Goal: Transaction & Acquisition: Purchase product/service

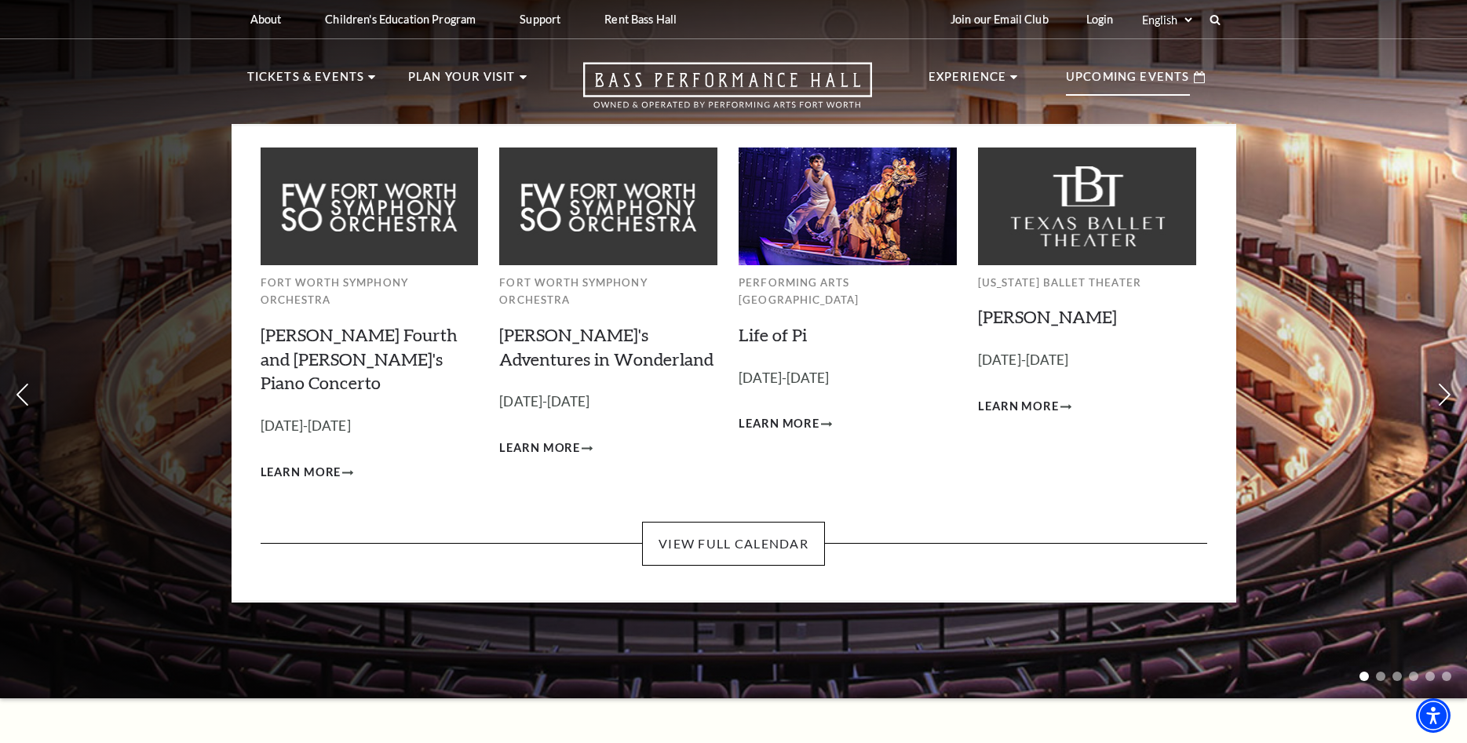
click at [1122, 77] on p "Upcoming Events" at bounding box center [1128, 81] width 124 height 28
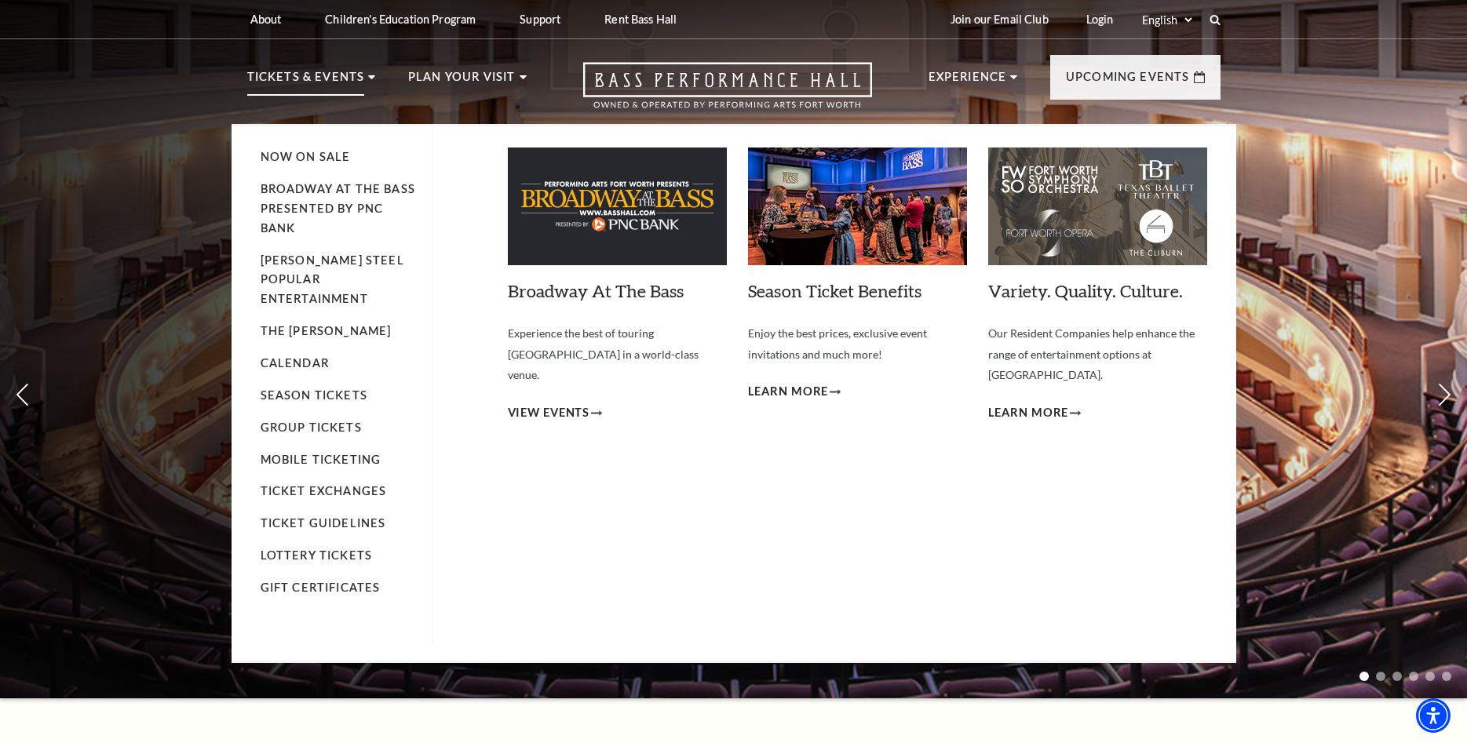
click at [340, 79] on p "Tickets & Events" at bounding box center [306, 81] width 118 height 28
click at [302, 82] on p "Tickets & Events" at bounding box center [306, 81] width 118 height 28
click at [368, 78] on icon at bounding box center [371, 77] width 7 height 4
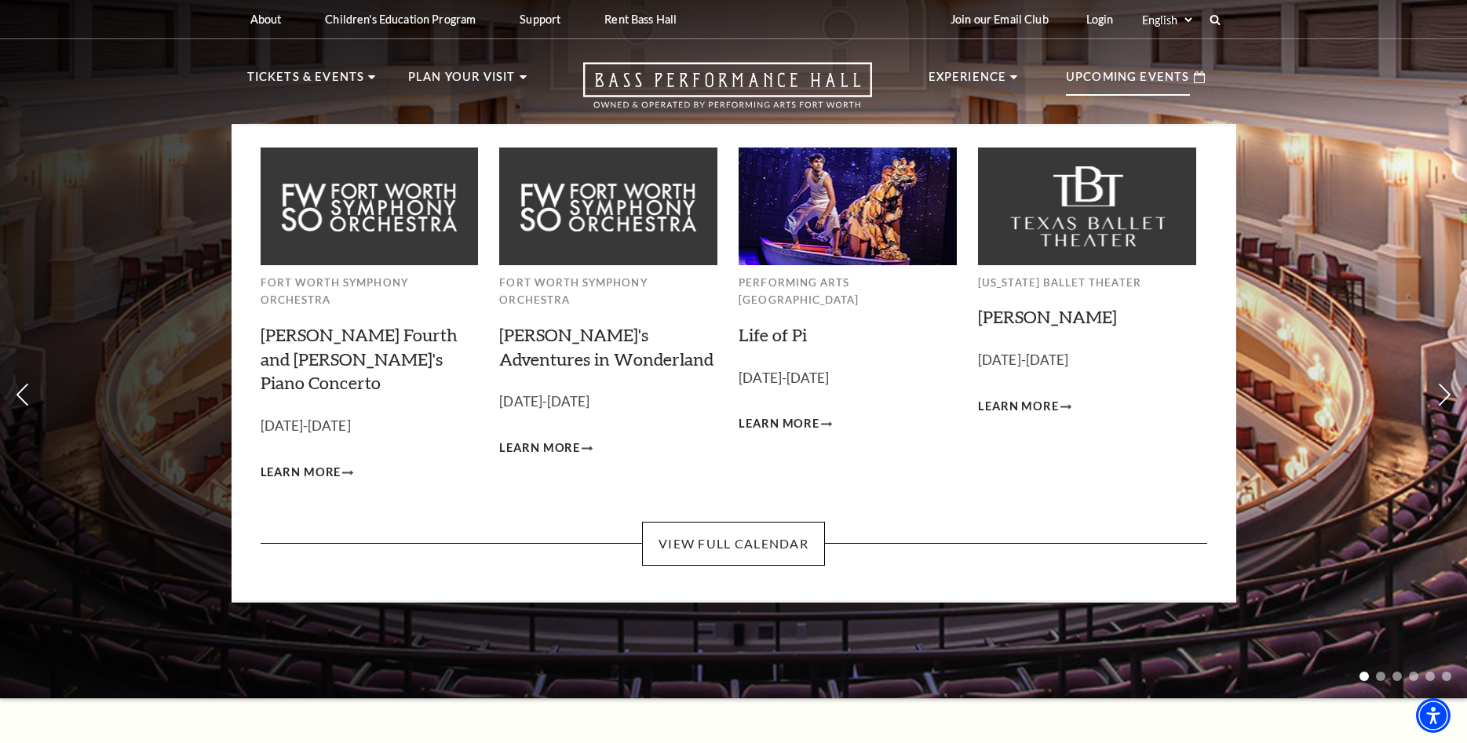
click at [1136, 78] on p "Upcoming Events" at bounding box center [1128, 81] width 124 height 28
click at [1135, 78] on p "Upcoming Events" at bounding box center [1128, 81] width 124 height 28
click at [1195, 74] on icon at bounding box center [1199, 77] width 11 height 12
click at [1196, 77] on icon at bounding box center [1199, 77] width 11 height 12
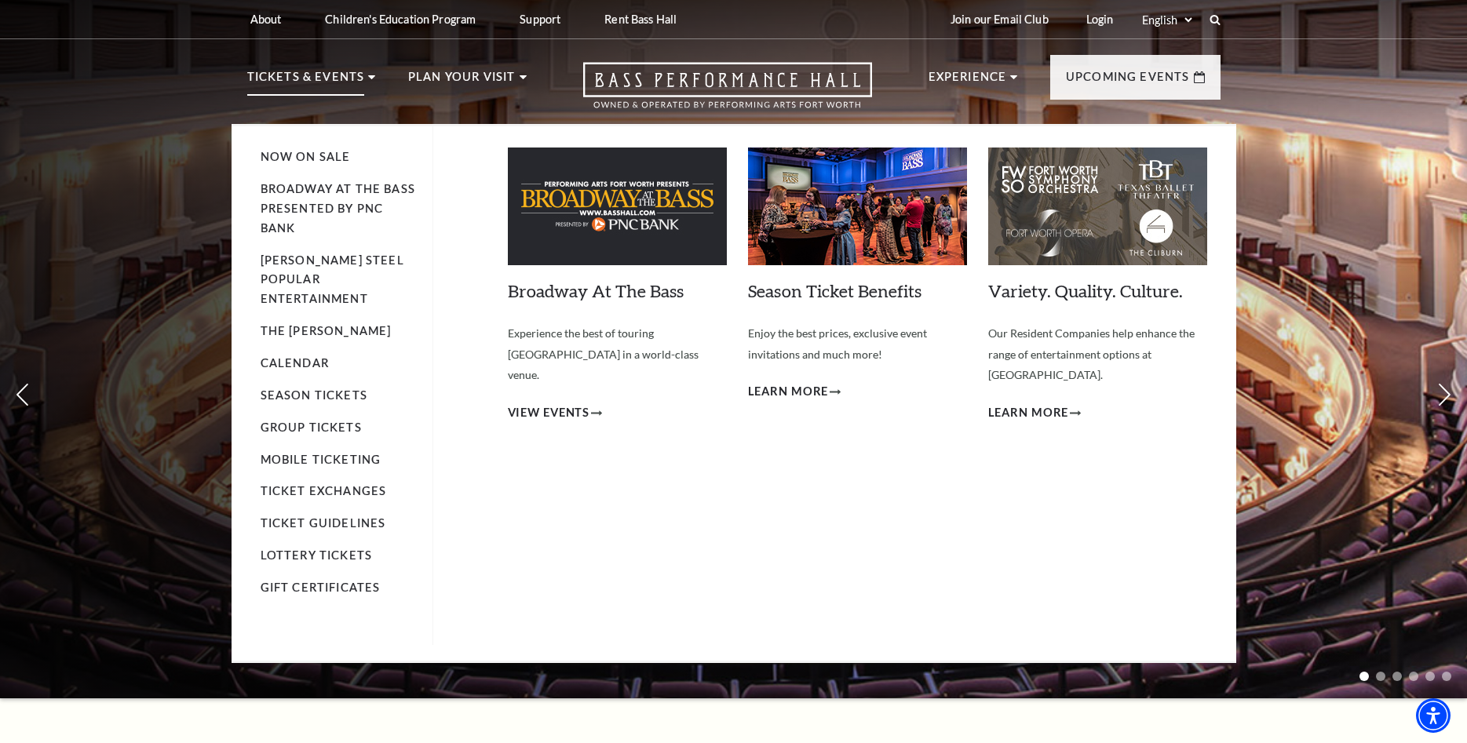
click at [309, 80] on p "Tickets & Events" at bounding box center [306, 81] width 118 height 28
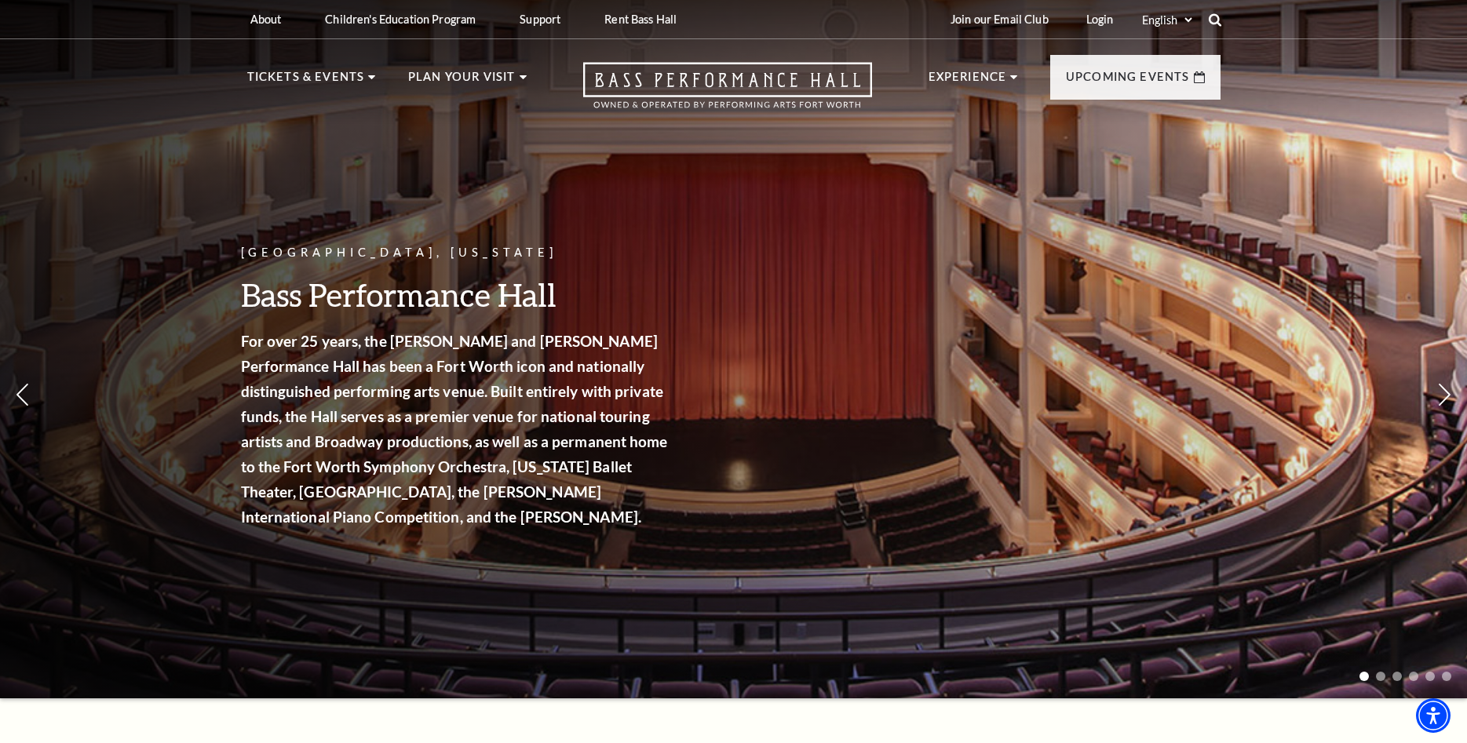
click at [1216, 20] on icon at bounding box center [1215, 20] width 14 height 14
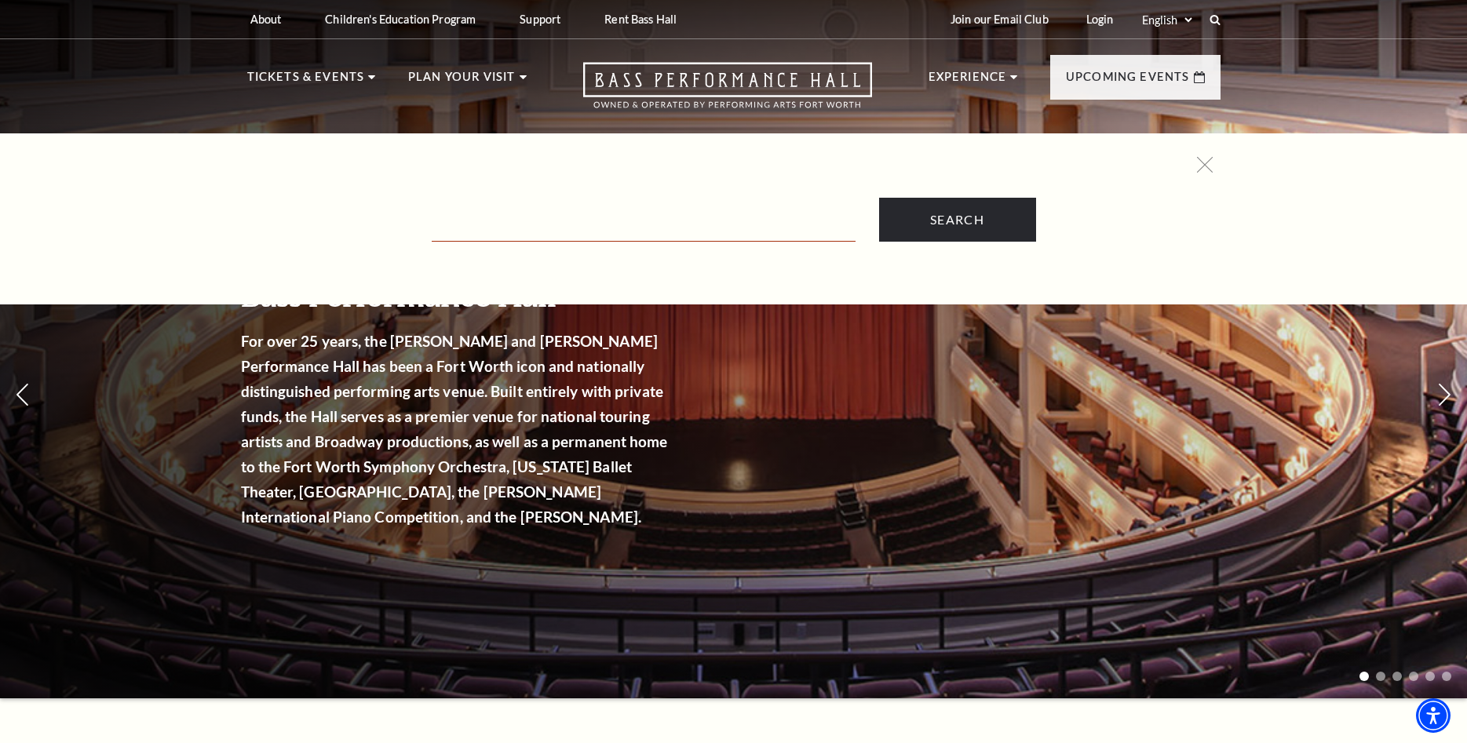
click at [507, 230] on input "Text field" at bounding box center [644, 226] width 424 height 32
type input "the addams family"
click at [879, 198] on input "Search" at bounding box center [957, 220] width 157 height 44
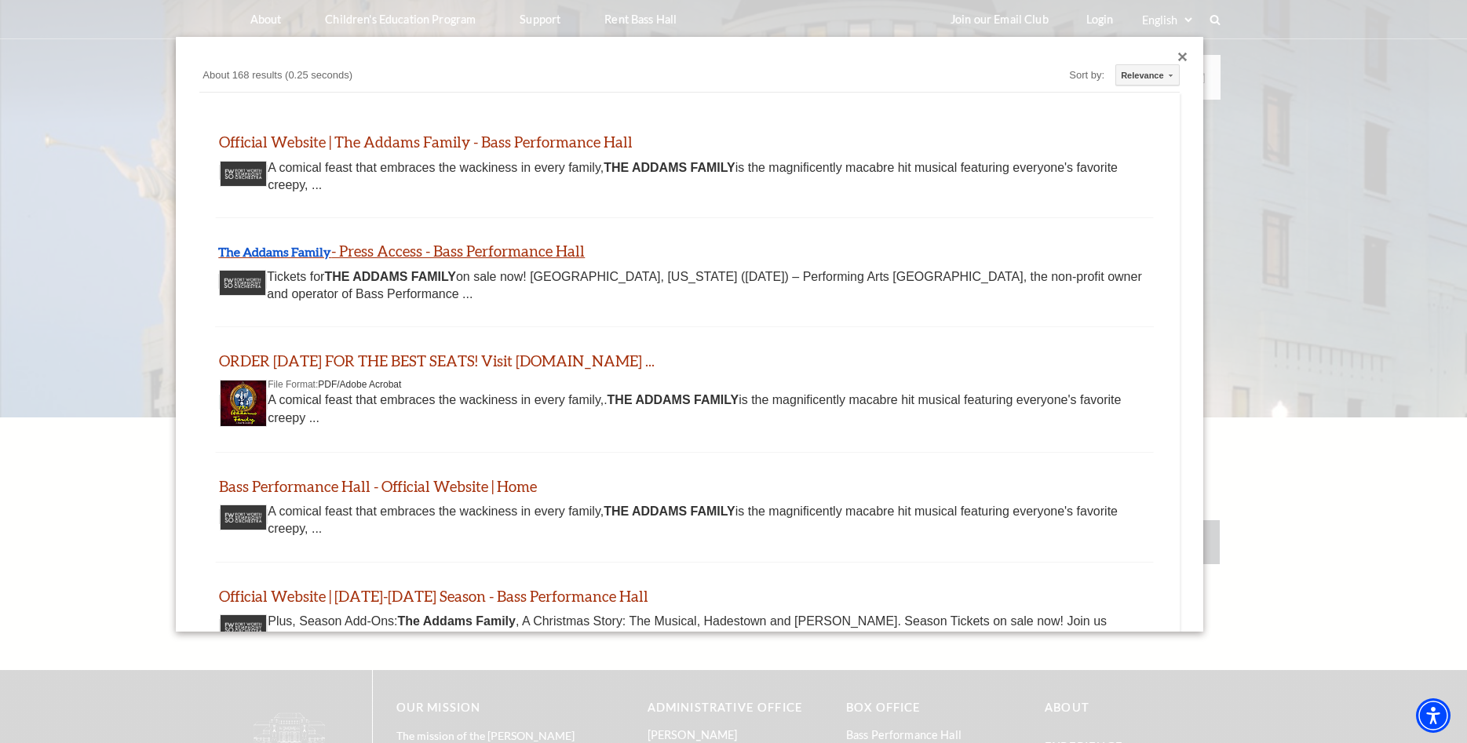
click at [393, 246] on link "The Addams Family - Press Access - Bass Performance Hall" at bounding box center [401, 251] width 367 height 18
click at [1184, 59] on div "Close dialog" at bounding box center [1182, 57] width 9 height 9
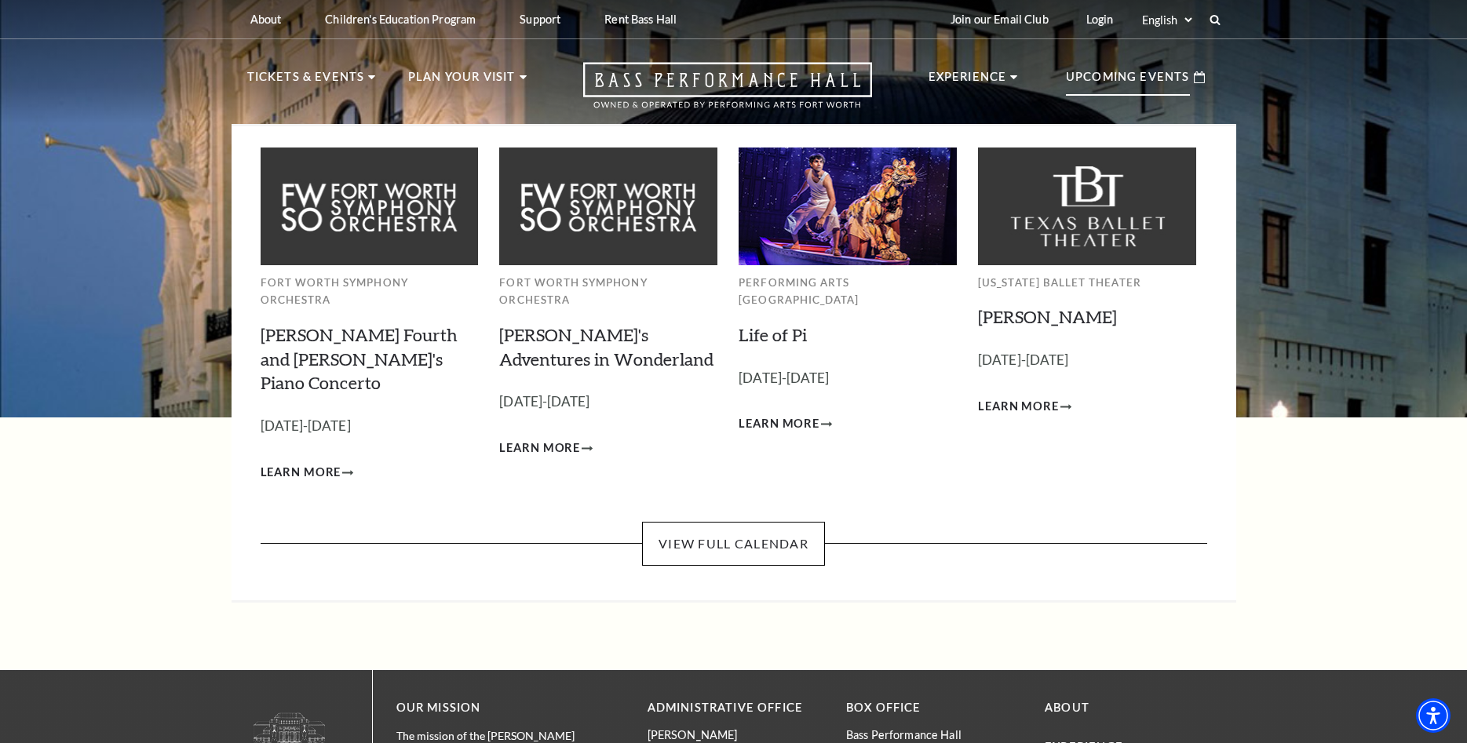
click at [1136, 78] on p "Upcoming Events" at bounding box center [1128, 81] width 124 height 28
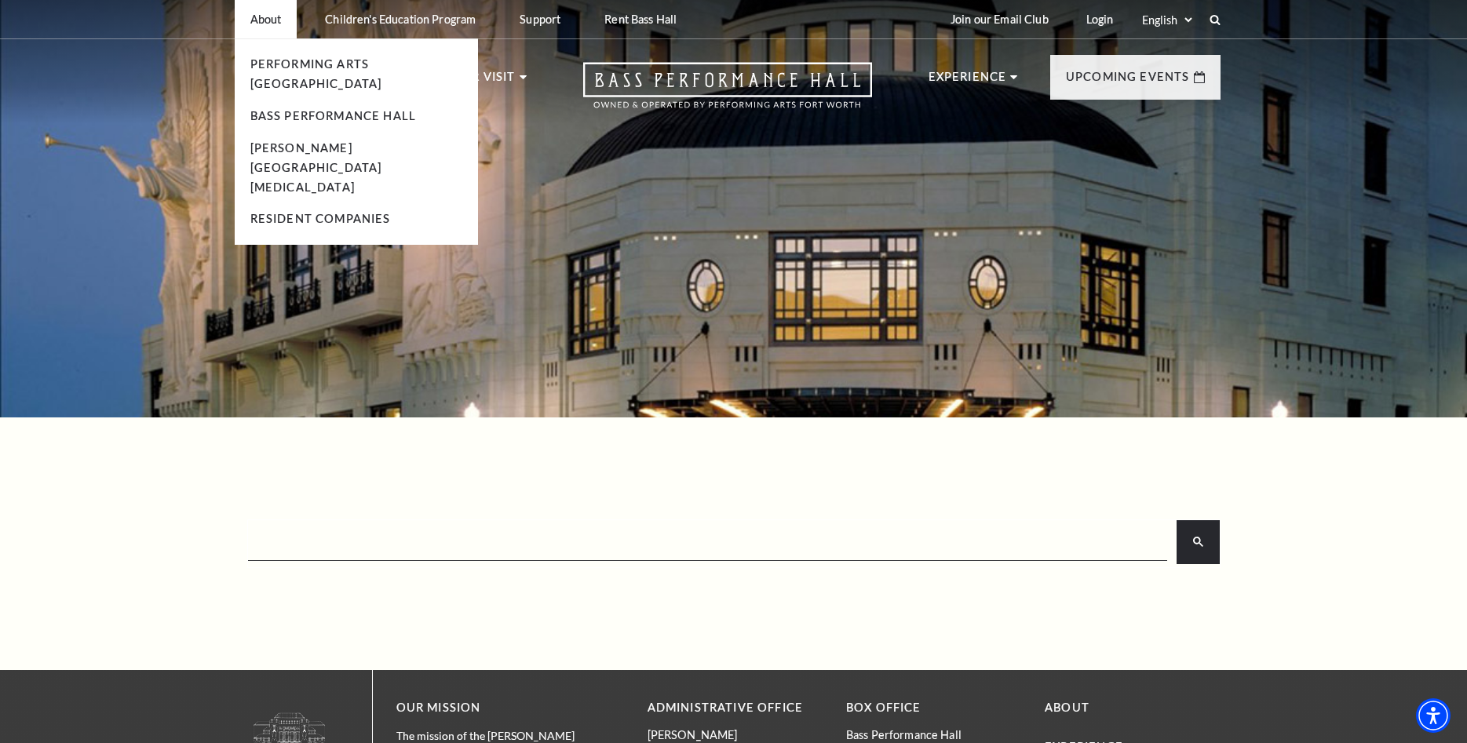
click at [322, 74] on li "Performing Arts [GEOGRAPHIC_DATA]" at bounding box center [356, 74] width 212 height 39
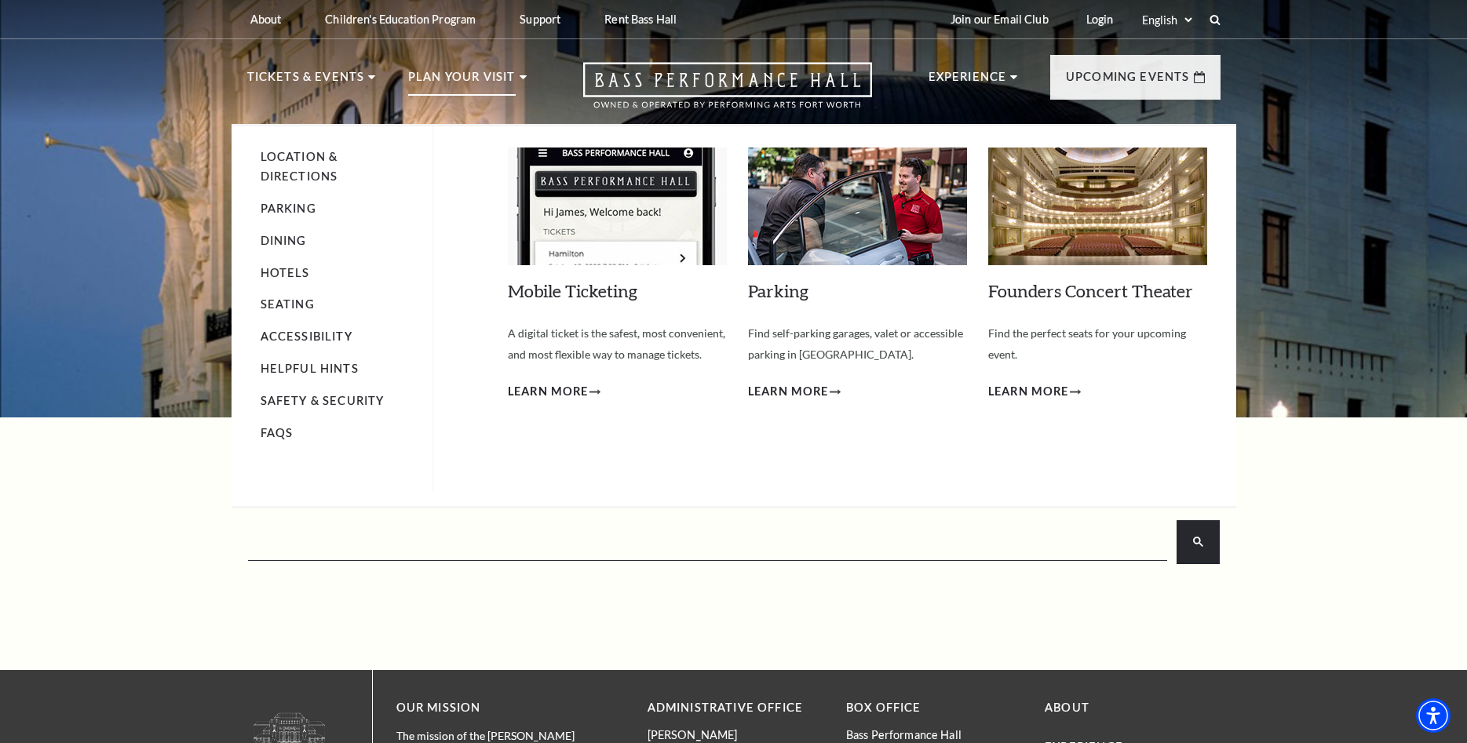
click at [561, 179] on img at bounding box center [617, 207] width 219 height 118
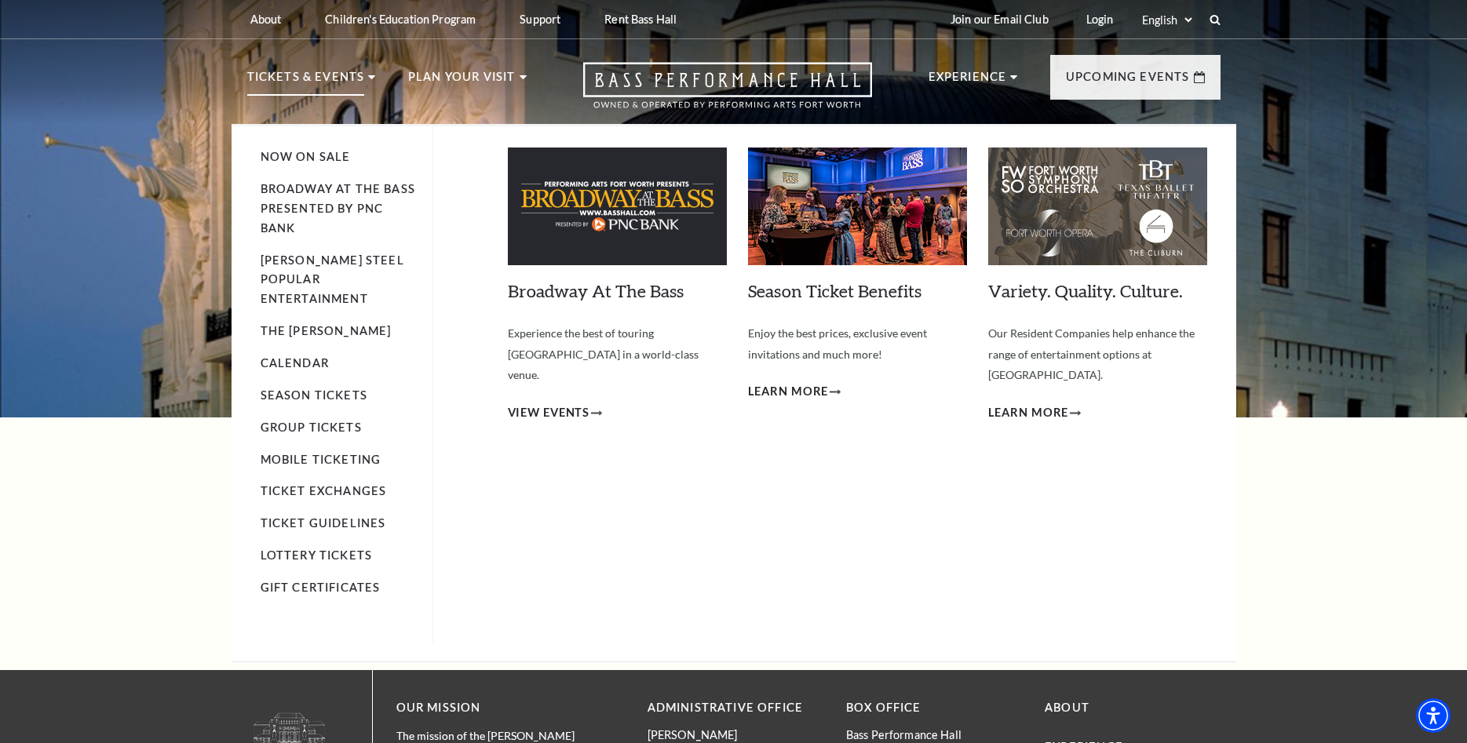
click at [368, 77] on use at bounding box center [371, 77] width 7 height 4
click at [318, 158] on link "Now On Sale" at bounding box center [306, 156] width 90 height 13
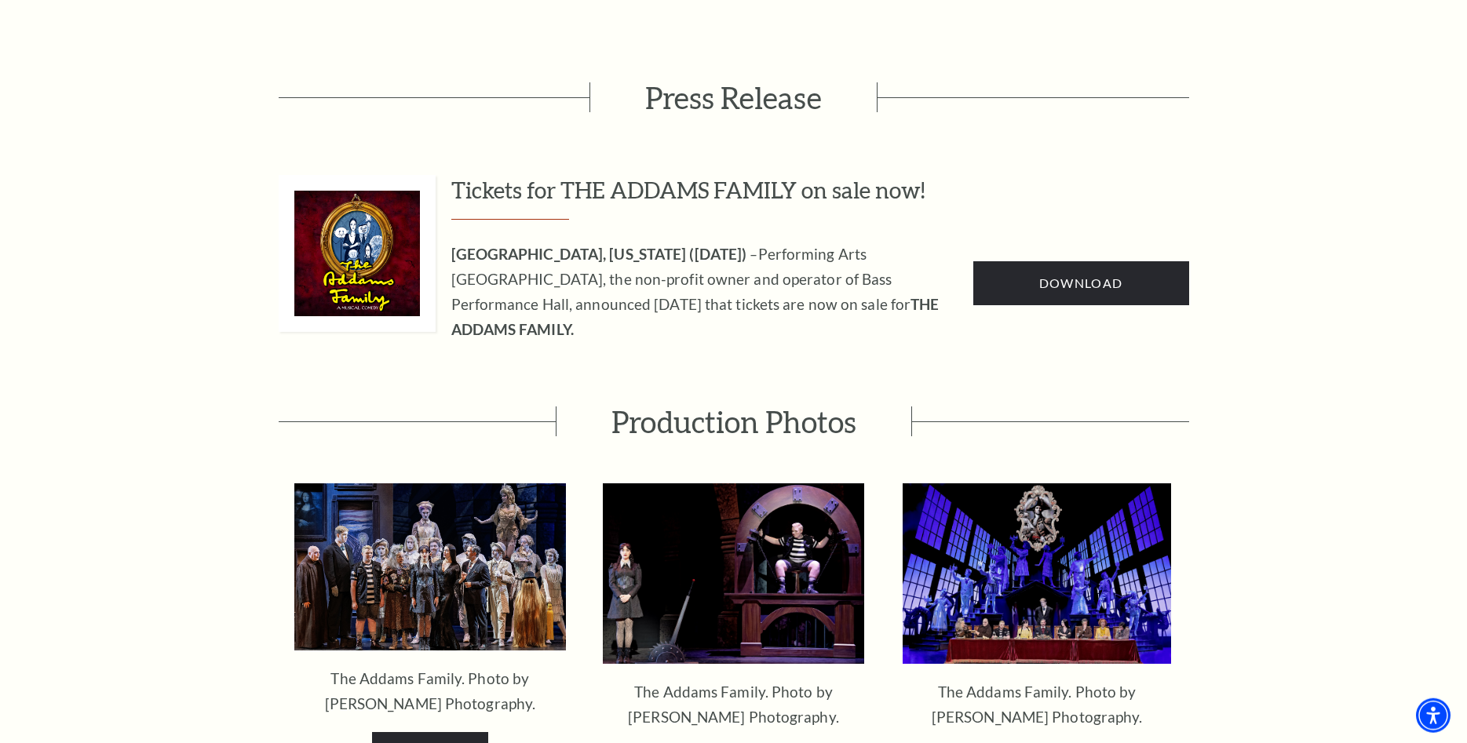
scroll to position [829, 0]
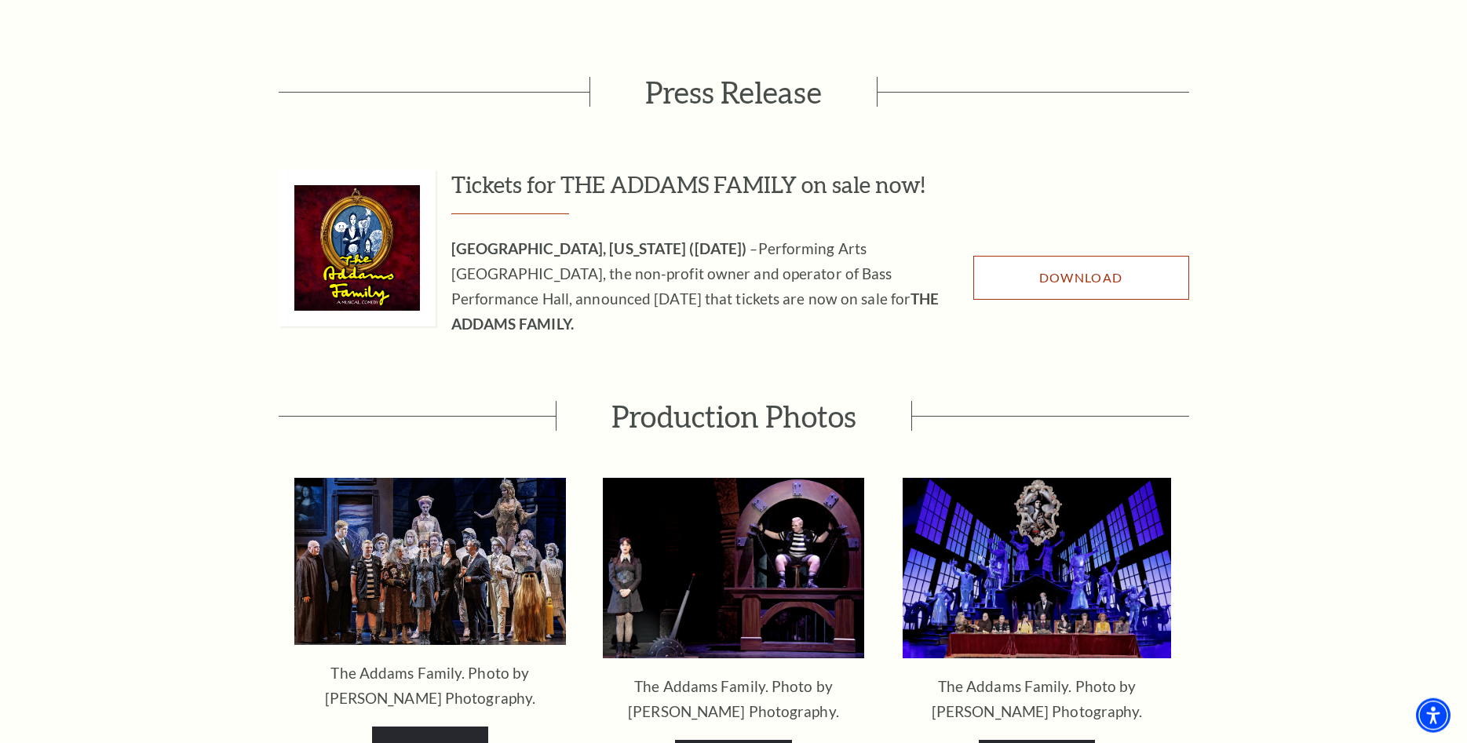
click at [1073, 270] on span "Download" at bounding box center [1080, 277] width 83 height 15
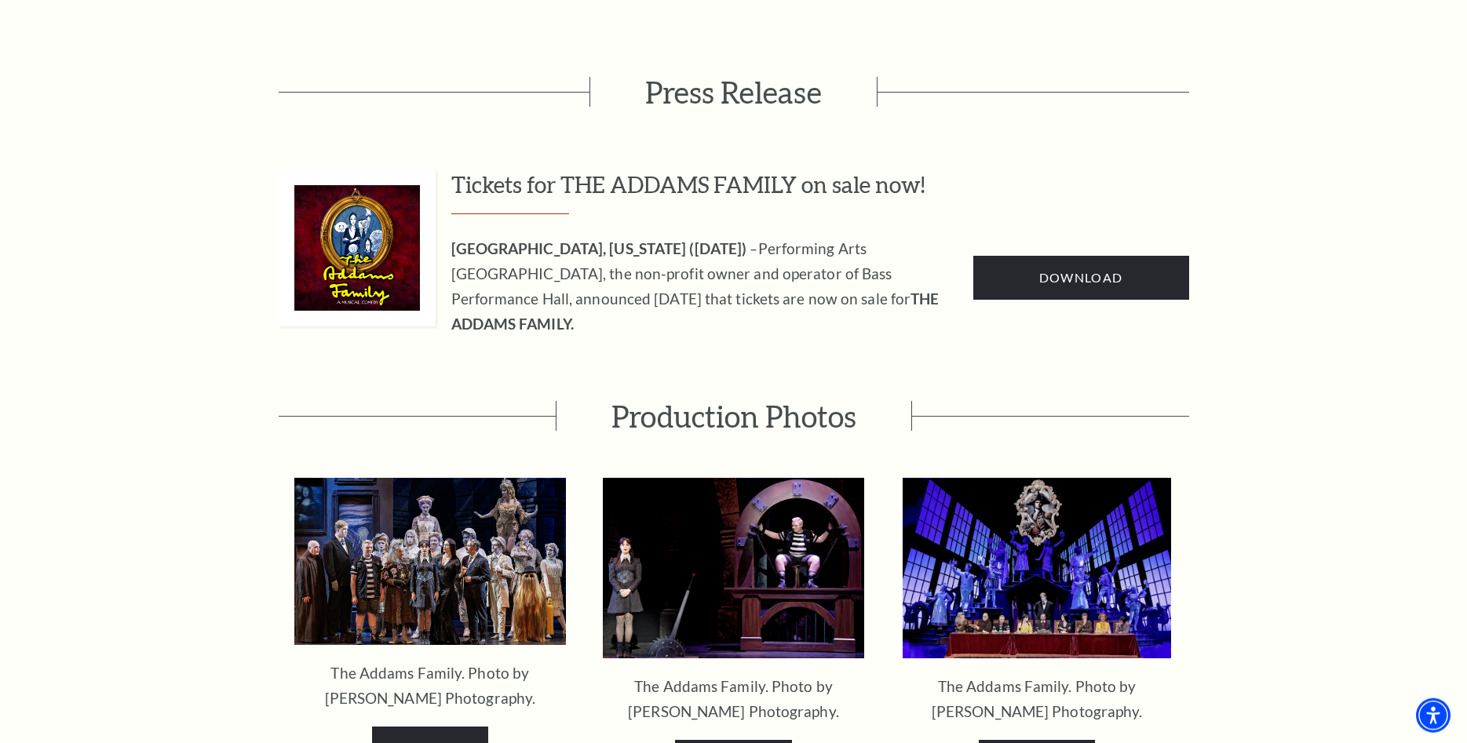
click at [374, 209] on img at bounding box center [357, 248] width 126 height 126
click at [366, 213] on img at bounding box center [357, 248] width 126 height 126
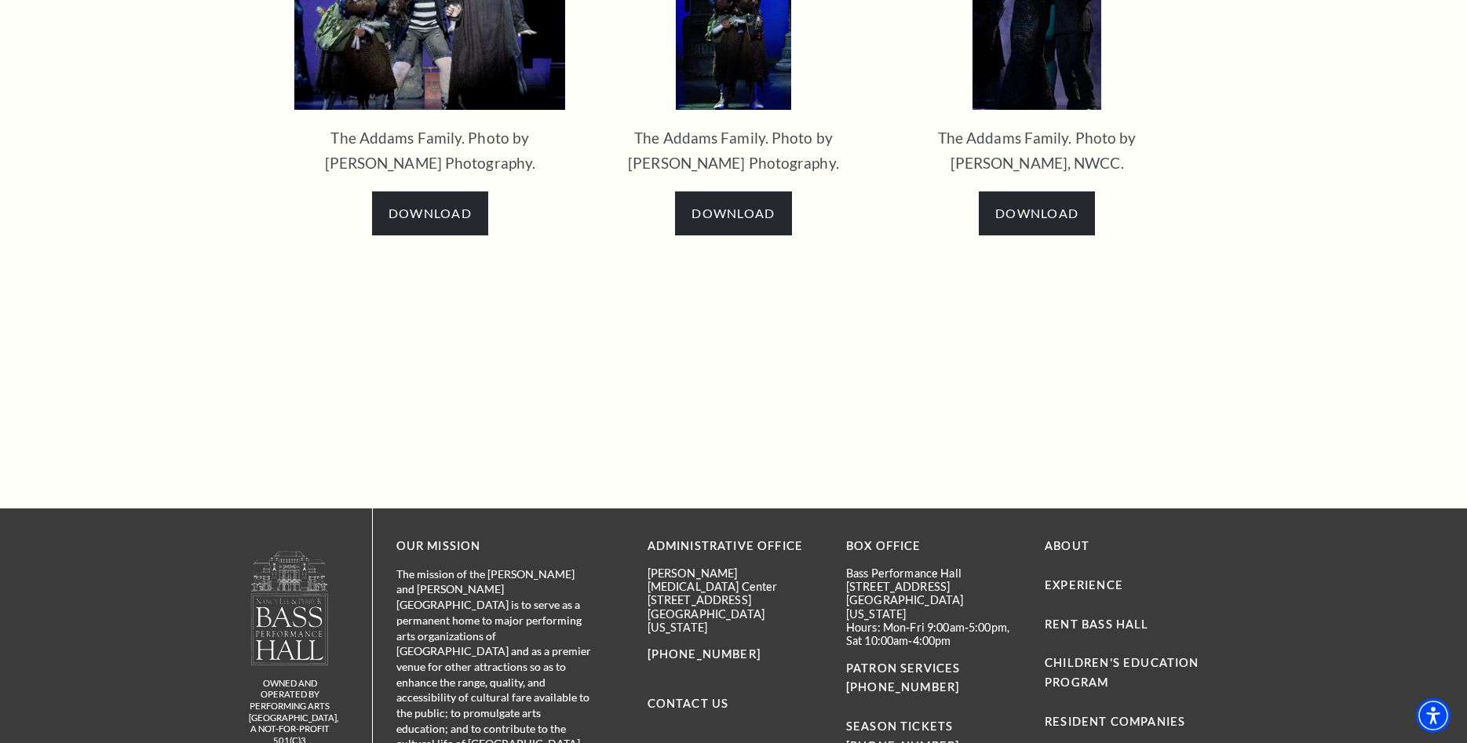
scroll to position [0, 0]
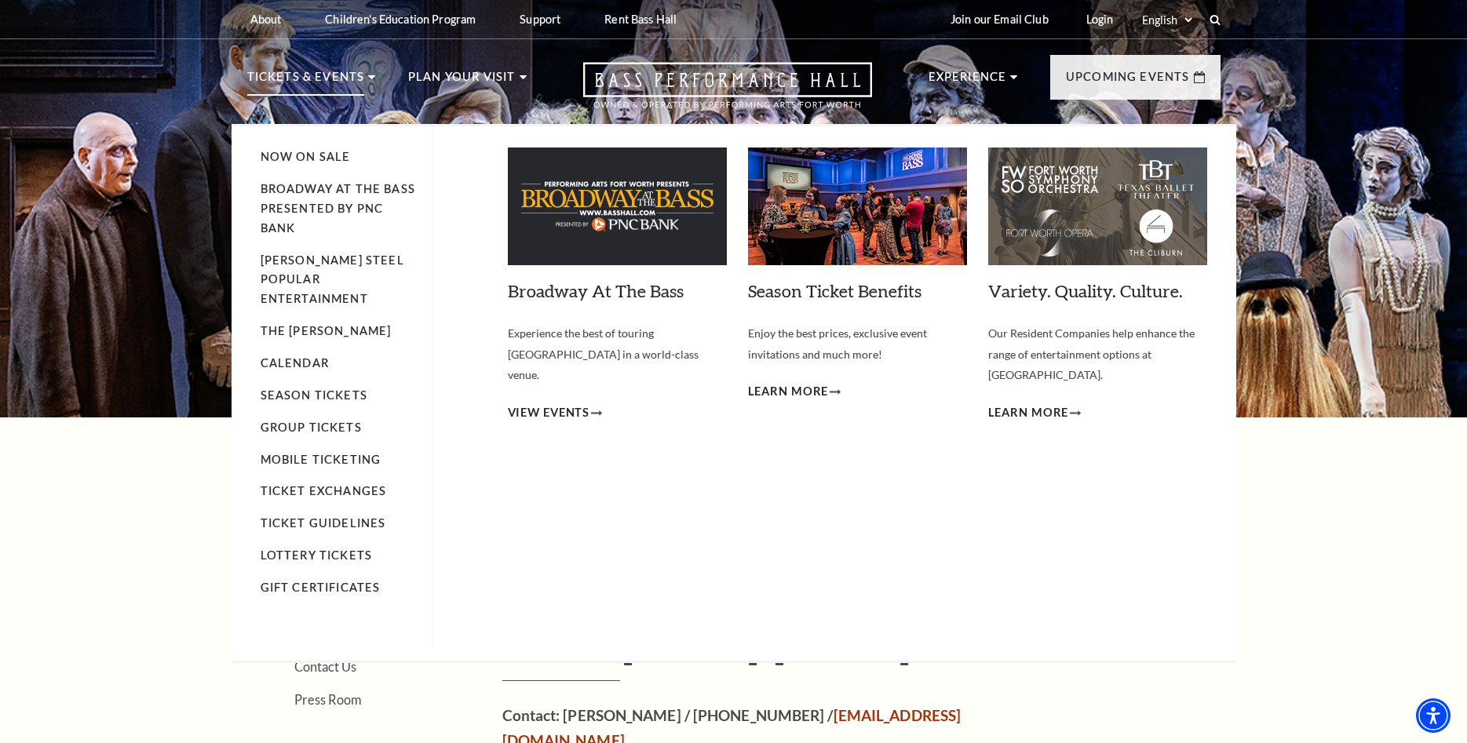
click at [370, 73] on li "Tickets & Events Now On Sale Broadway At The Bass presented by PNC Bank Irwin S…" at bounding box center [311, 95] width 129 height 57
click at [301, 157] on link "Now On Sale" at bounding box center [306, 156] width 90 height 13
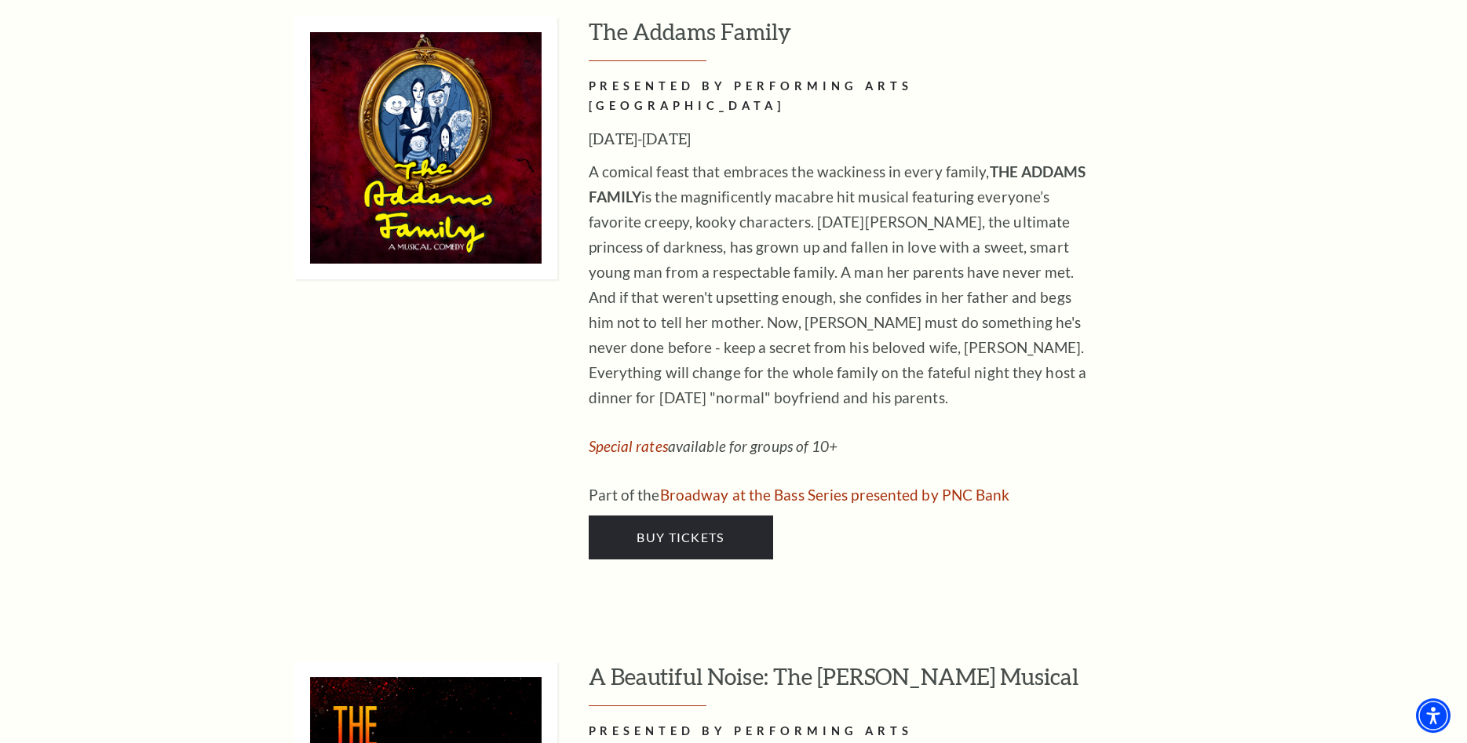
scroll to position [3664, 0]
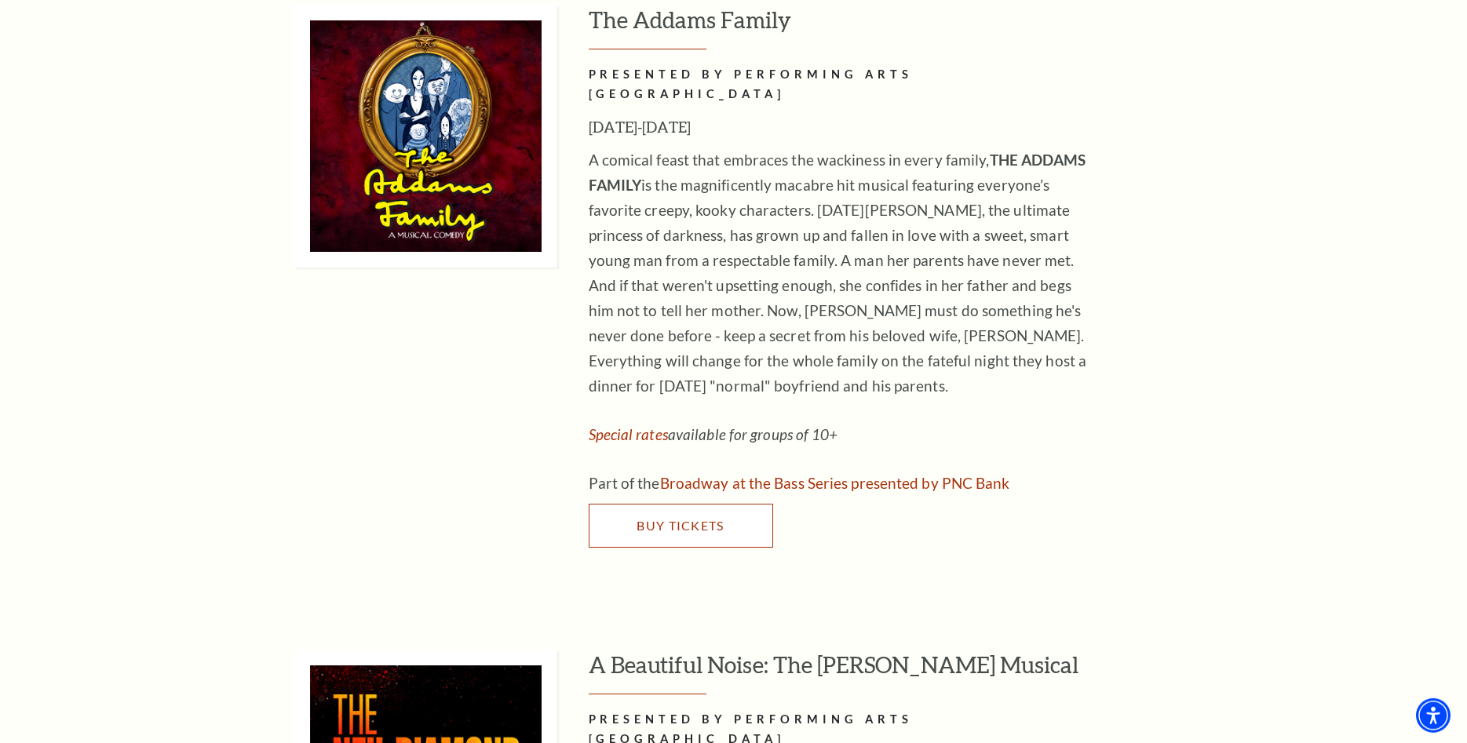
click at [659, 518] on span "Buy Tickets" at bounding box center [680, 525] width 87 height 15
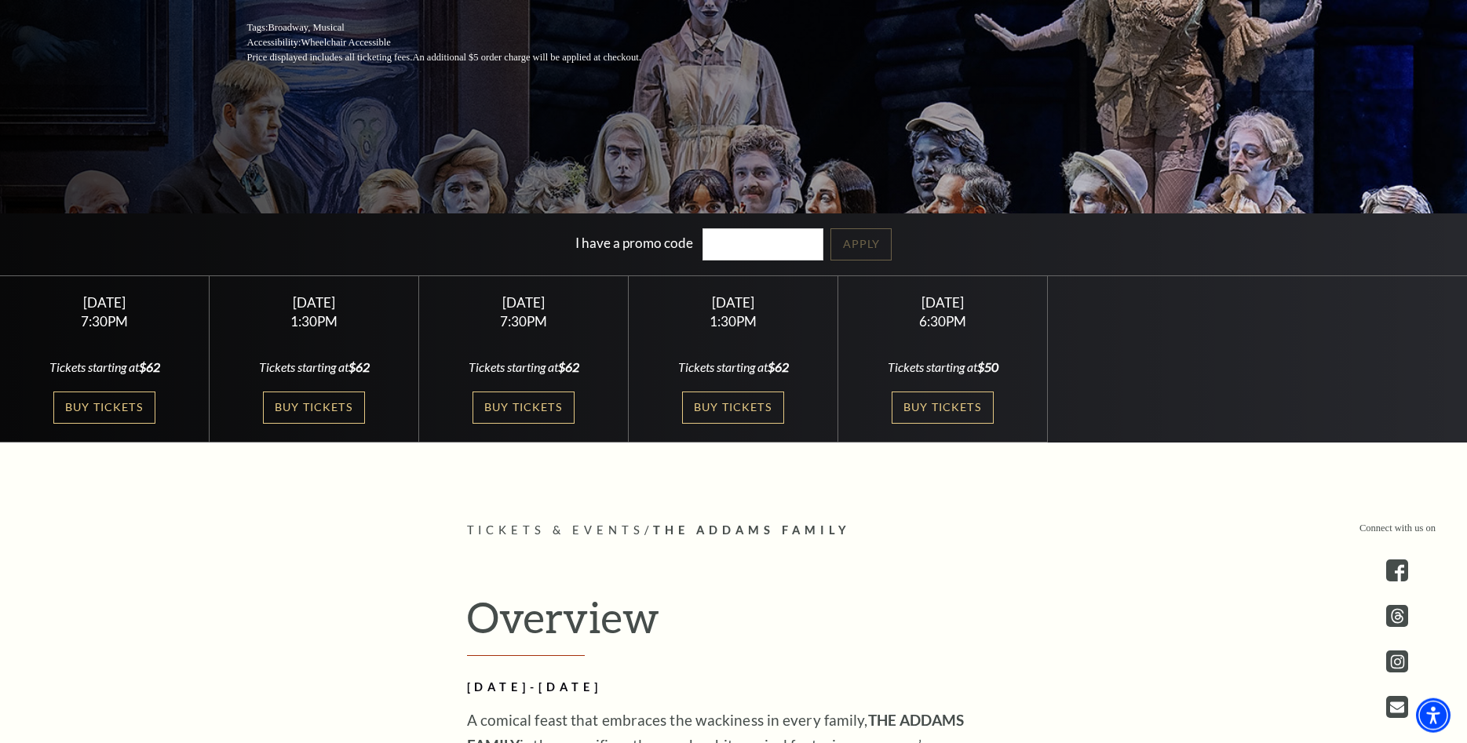
scroll to position [376, 0]
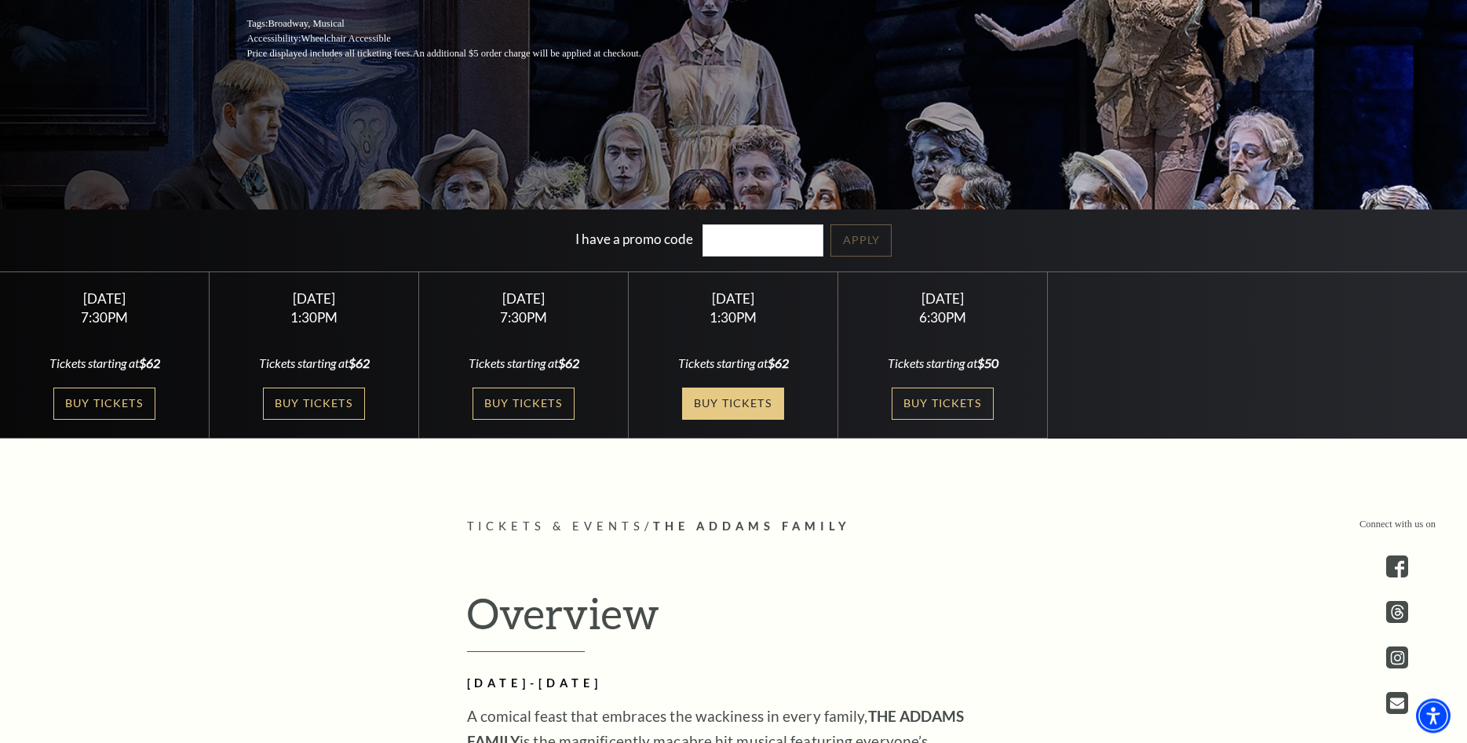
click at [747, 395] on link "Buy Tickets" at bounding box center [733, 404] width 102 height 32
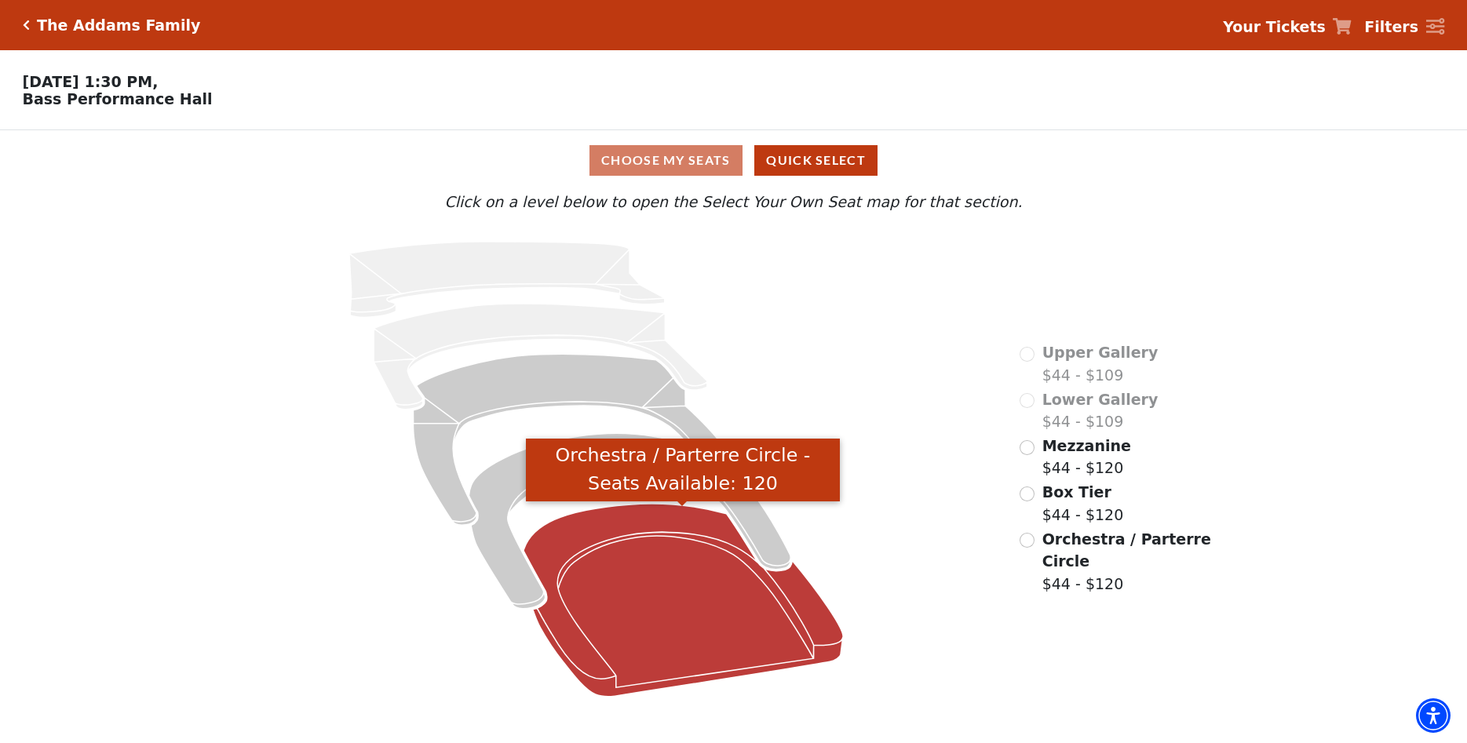
click at [638, 578] on icon "Orchestra / Parterre Circle - Seats Available: 120" at bounding box center [683, 600] width 319 height 193
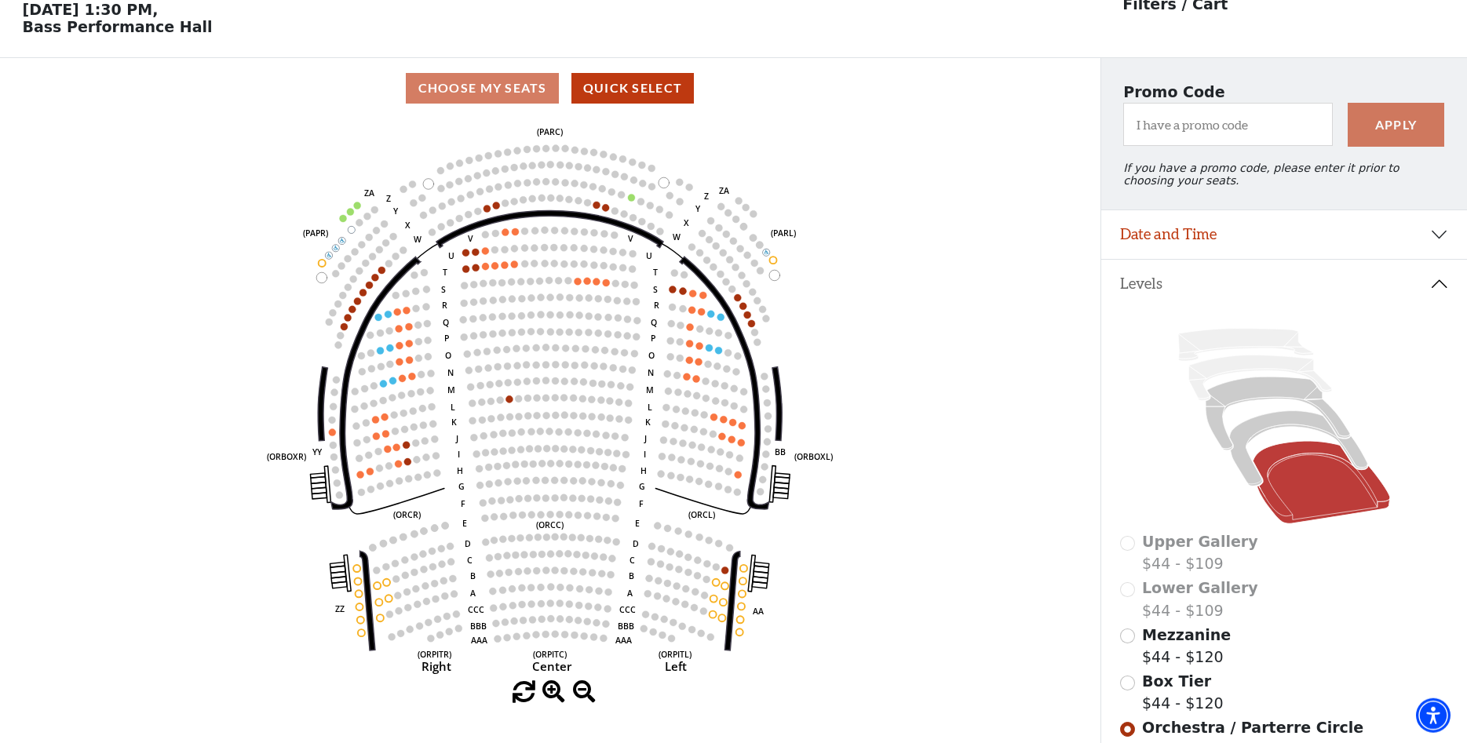
scroll to position [73, 0]
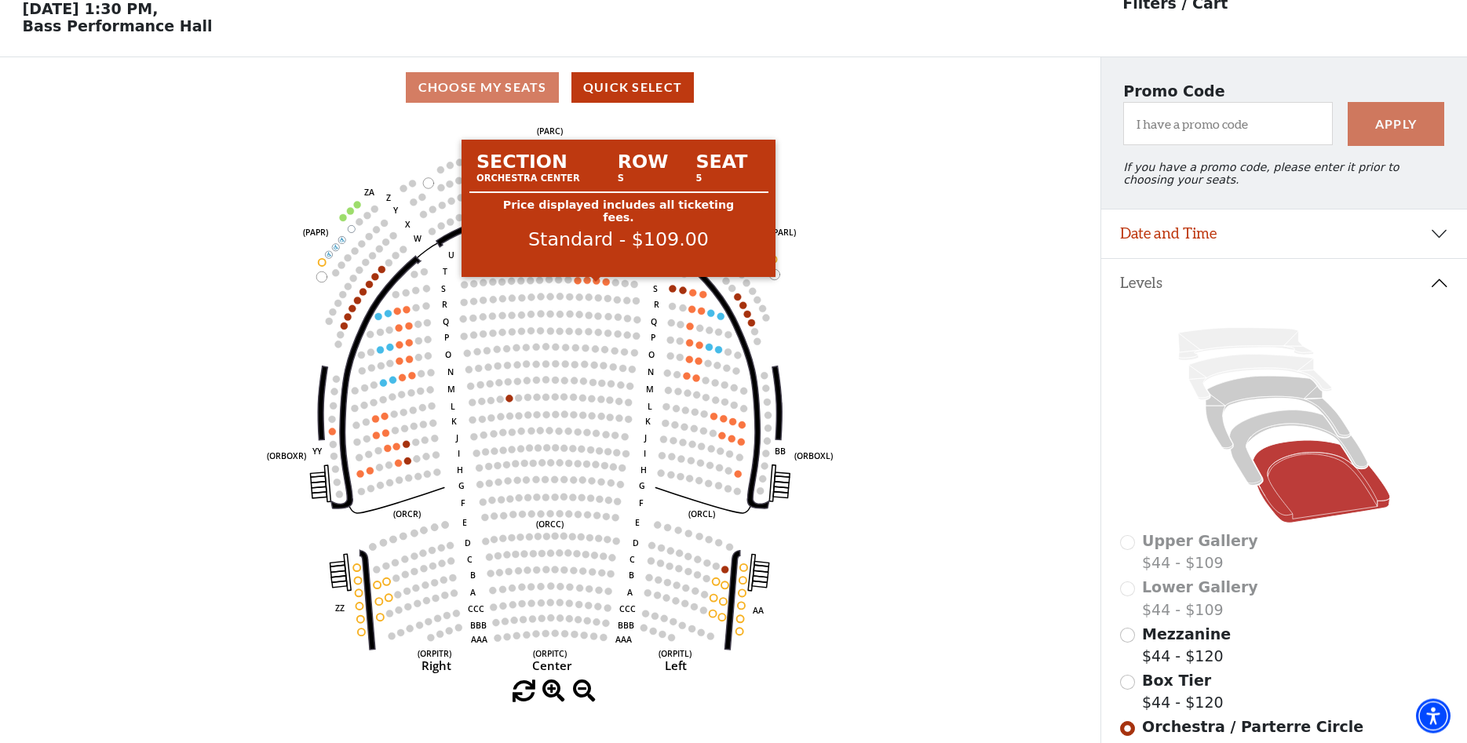
click at [595, 284] on circle at bounding box center [596, 280] width 7 height 7
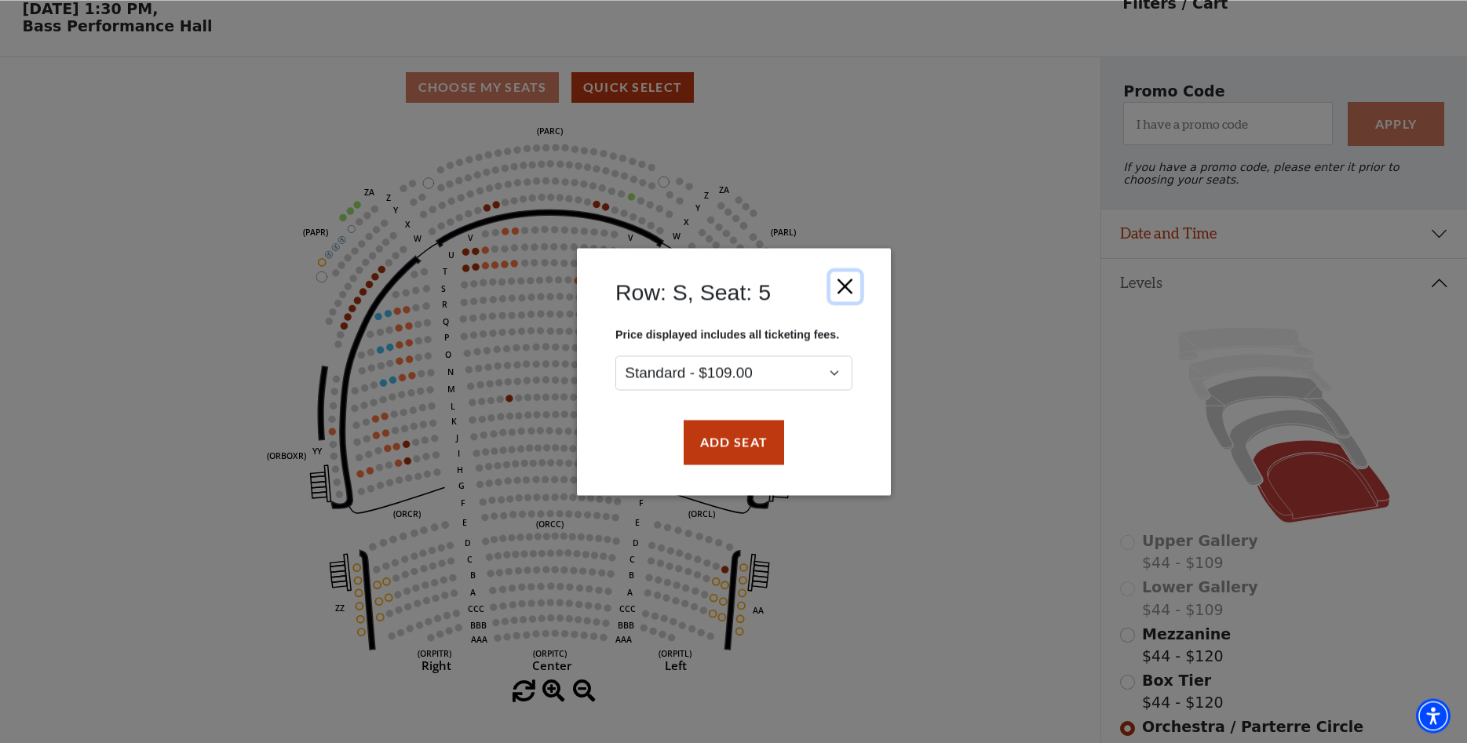
click at [846, 287] on button "Close" at bounding box center [845, 287] width 30 height 30
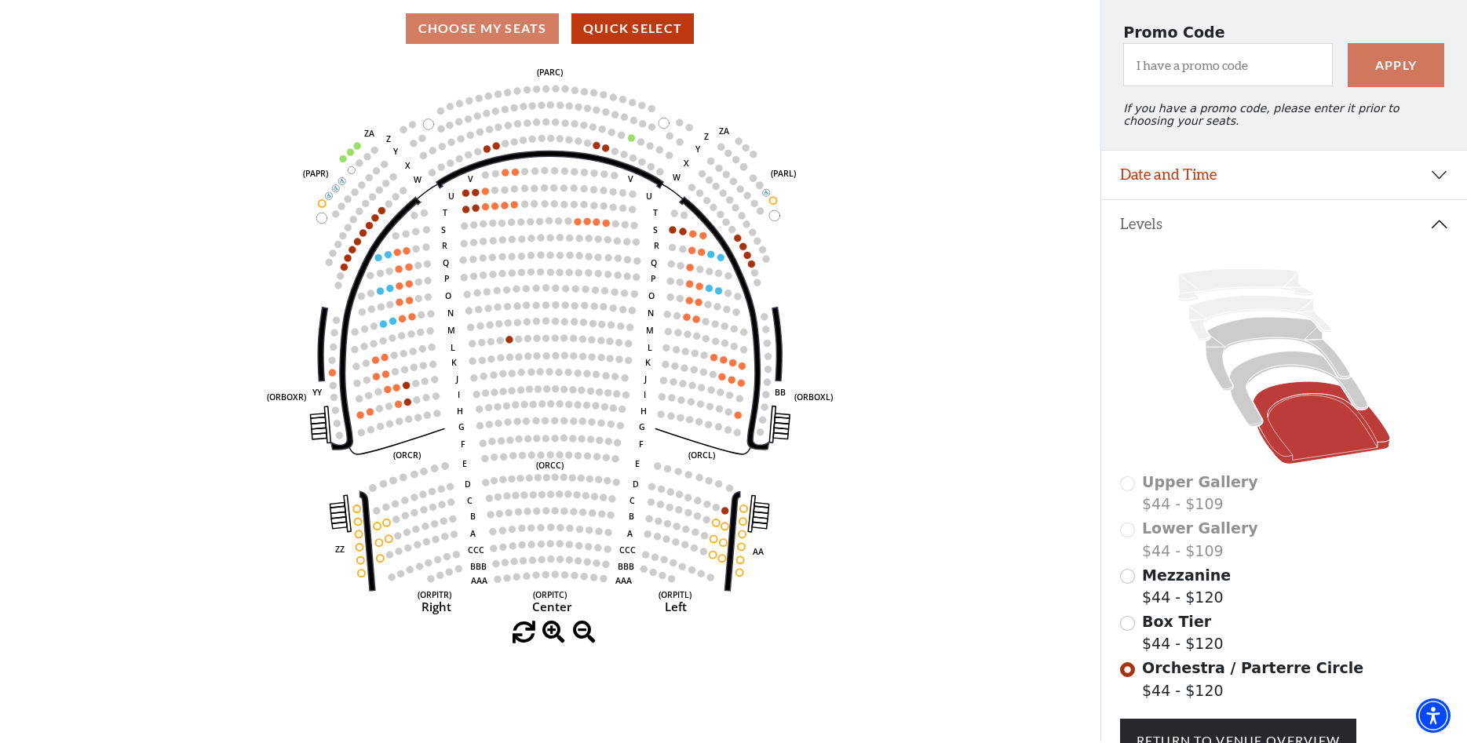
scroll to position [134, 0]
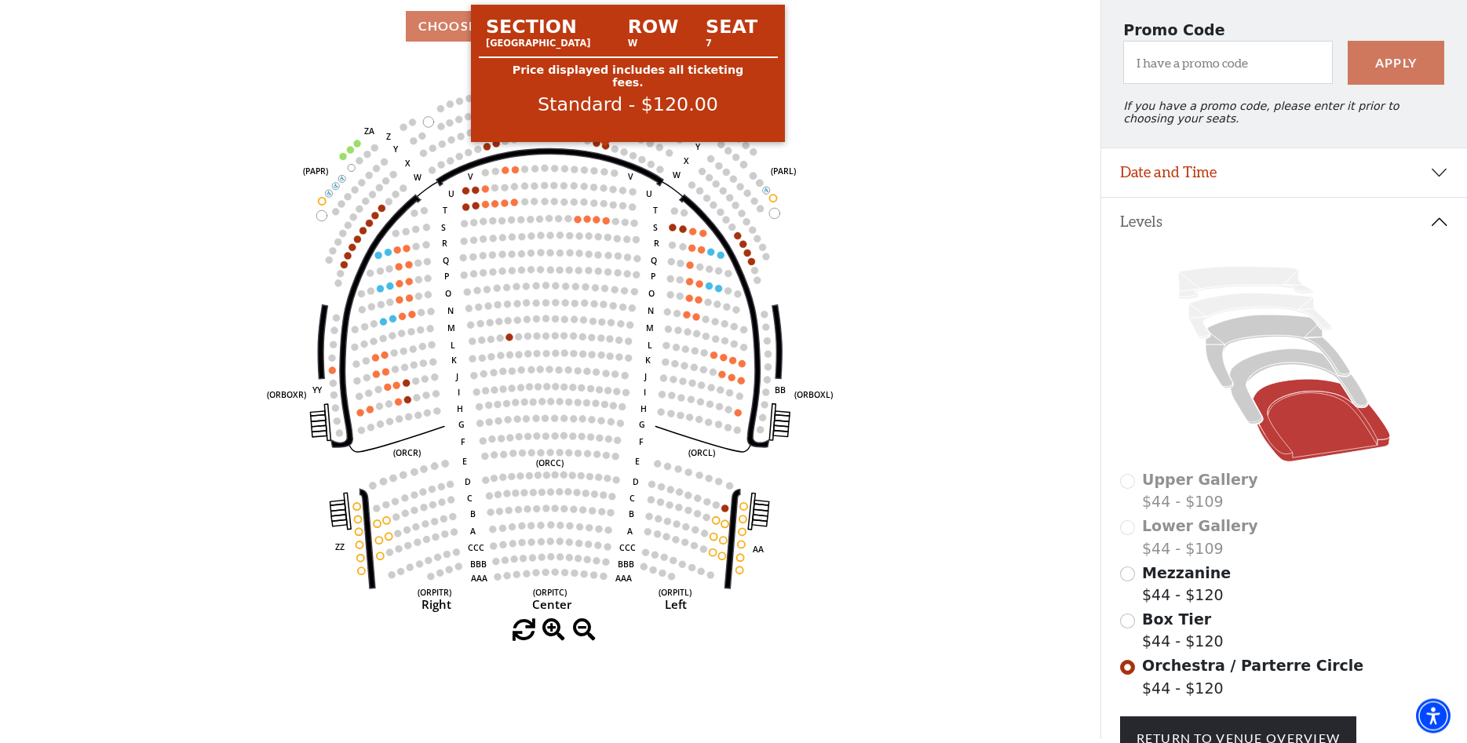
click at [604, 149] on circle at bounding box center [605, 145] width 7 height 7
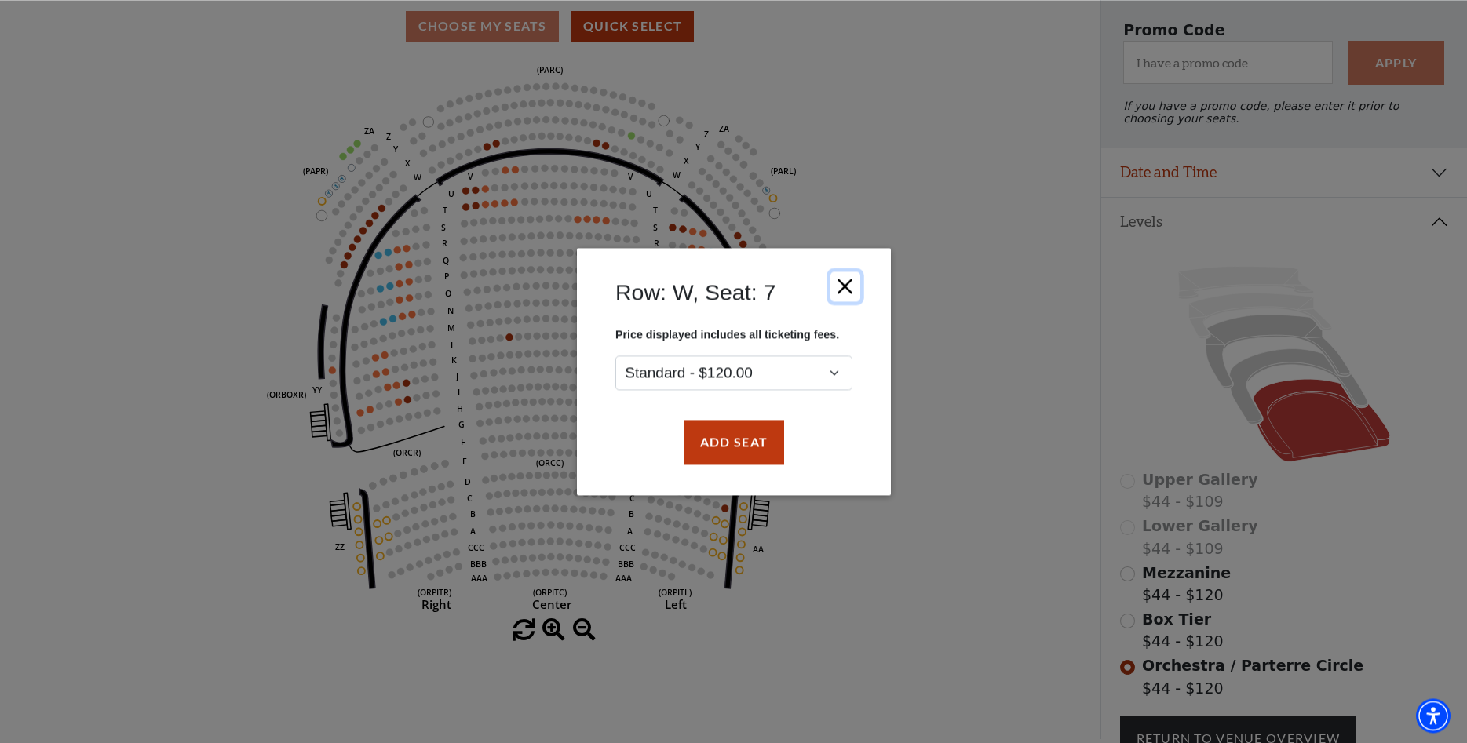
click at [842, 280] on button "Close" at bounding box center [845, 287] width 30 height 30
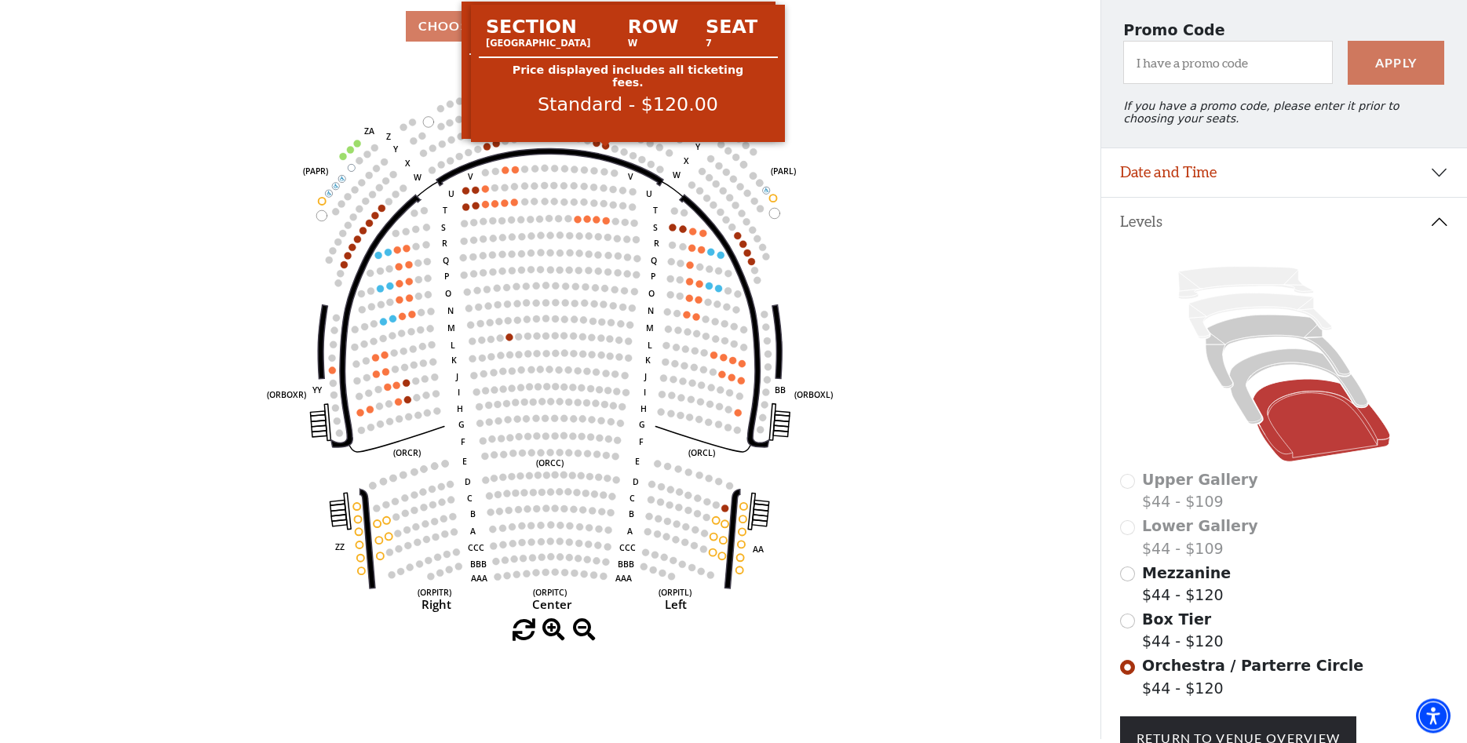
click at [604, 149] on circle at bounding box center [605, 145] width 7 height 7
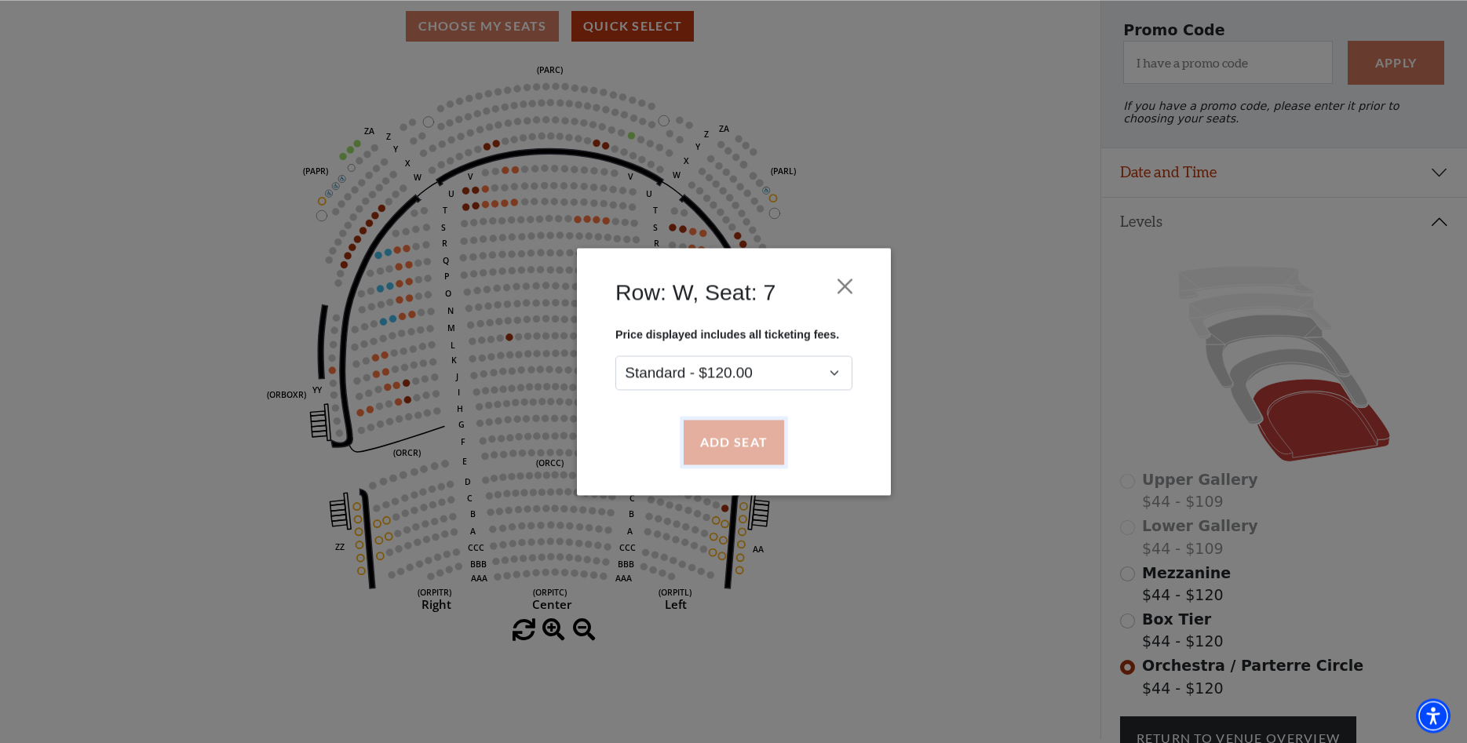
click at [726, 453] on button "Add Seat" at bounding box center [733, 443] width 100 height 44
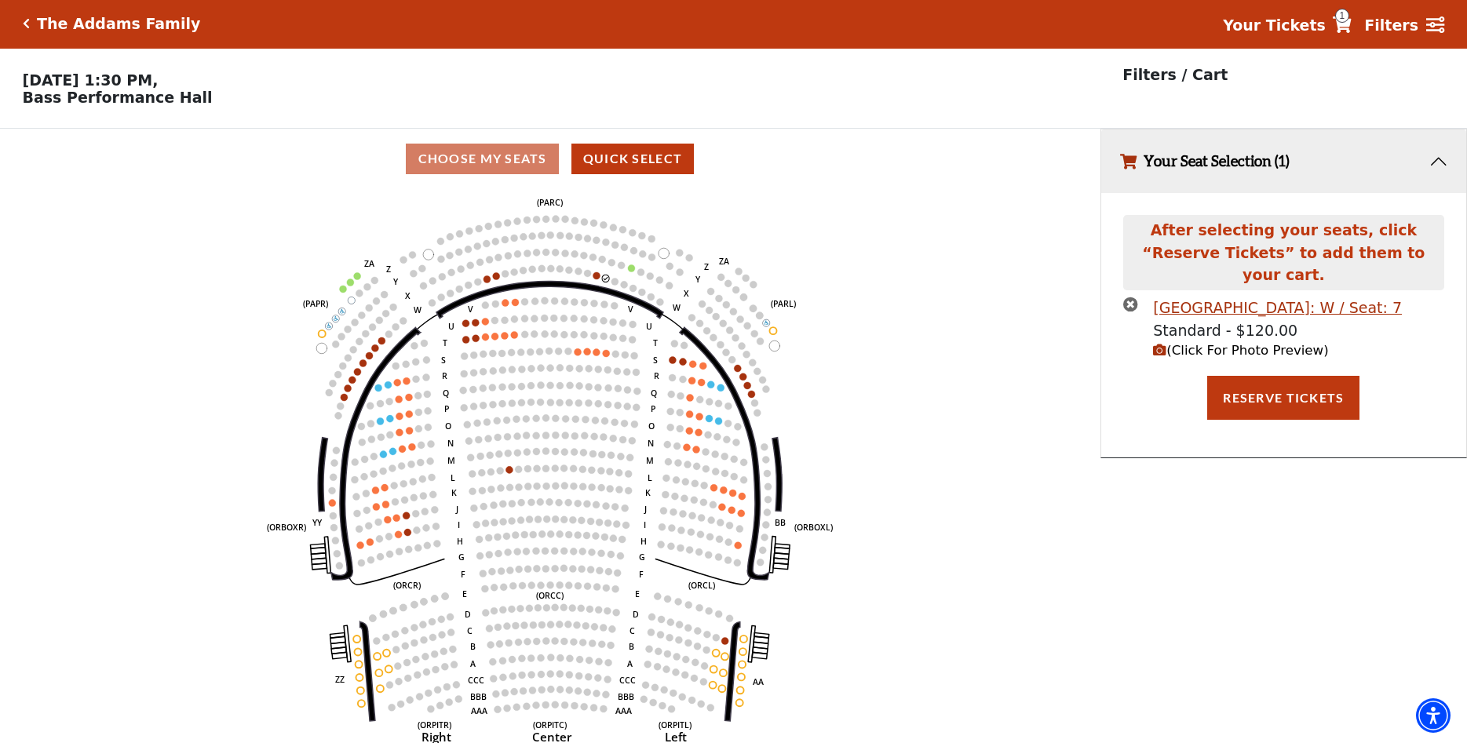
scroll to position [0, 0]
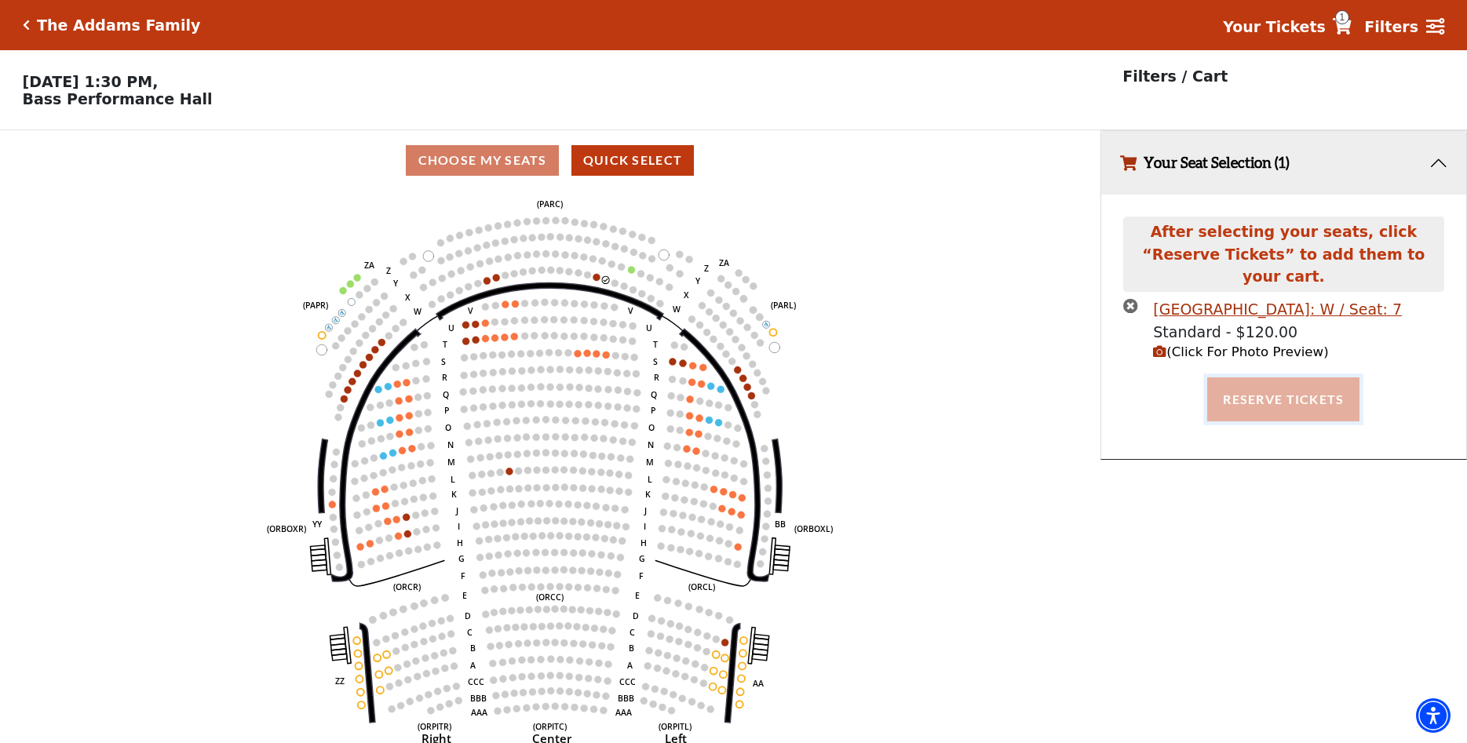
click at [1270, 387] on button "Reserve Tickets" at bounding box center [1283, 400] width 152 height 44
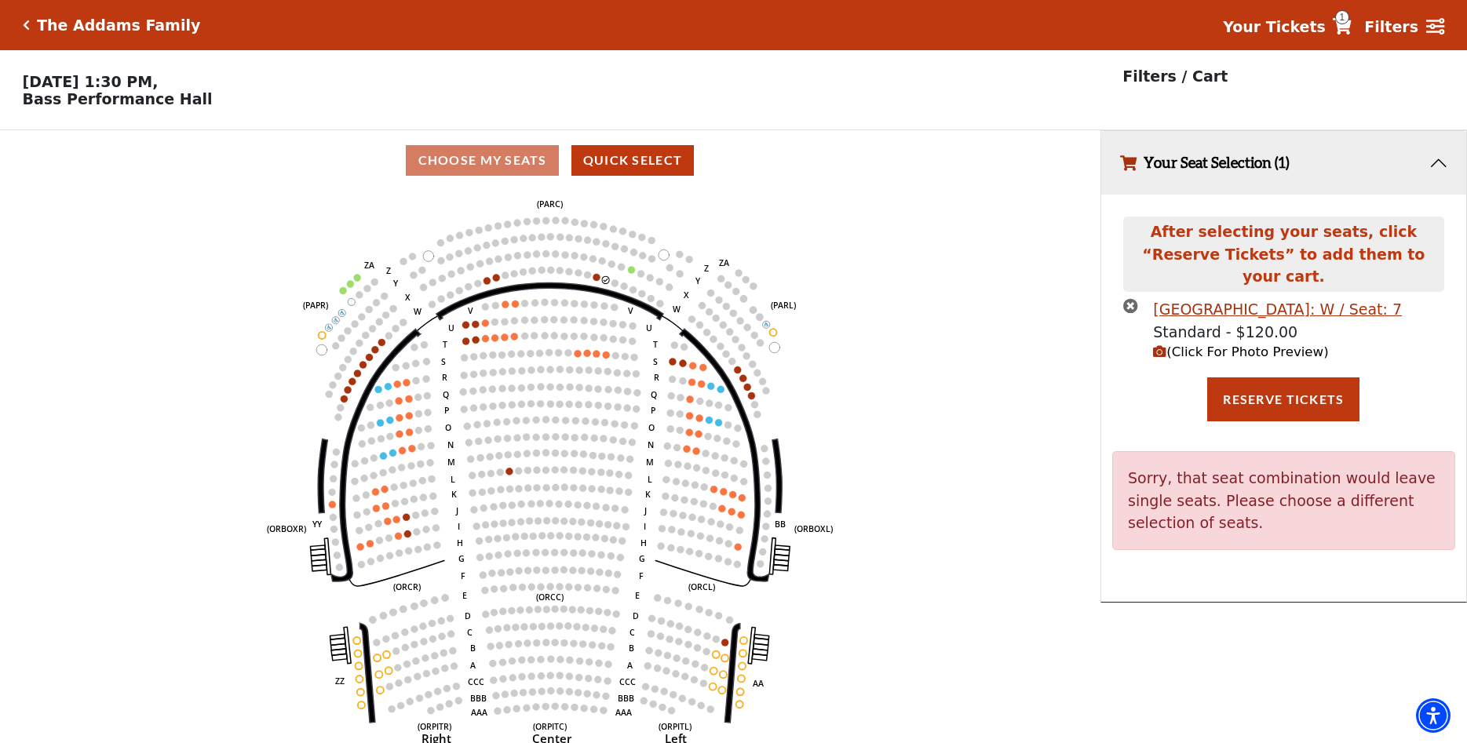
click at [836, 256] on icon "Left (ORPITL) Right (ORPITR) Center (ORPITC) ZZ AA YY BB ZA ZA (ORCL) (ORCR) (O…" at bounding box center [550, 472] width 991 height 563
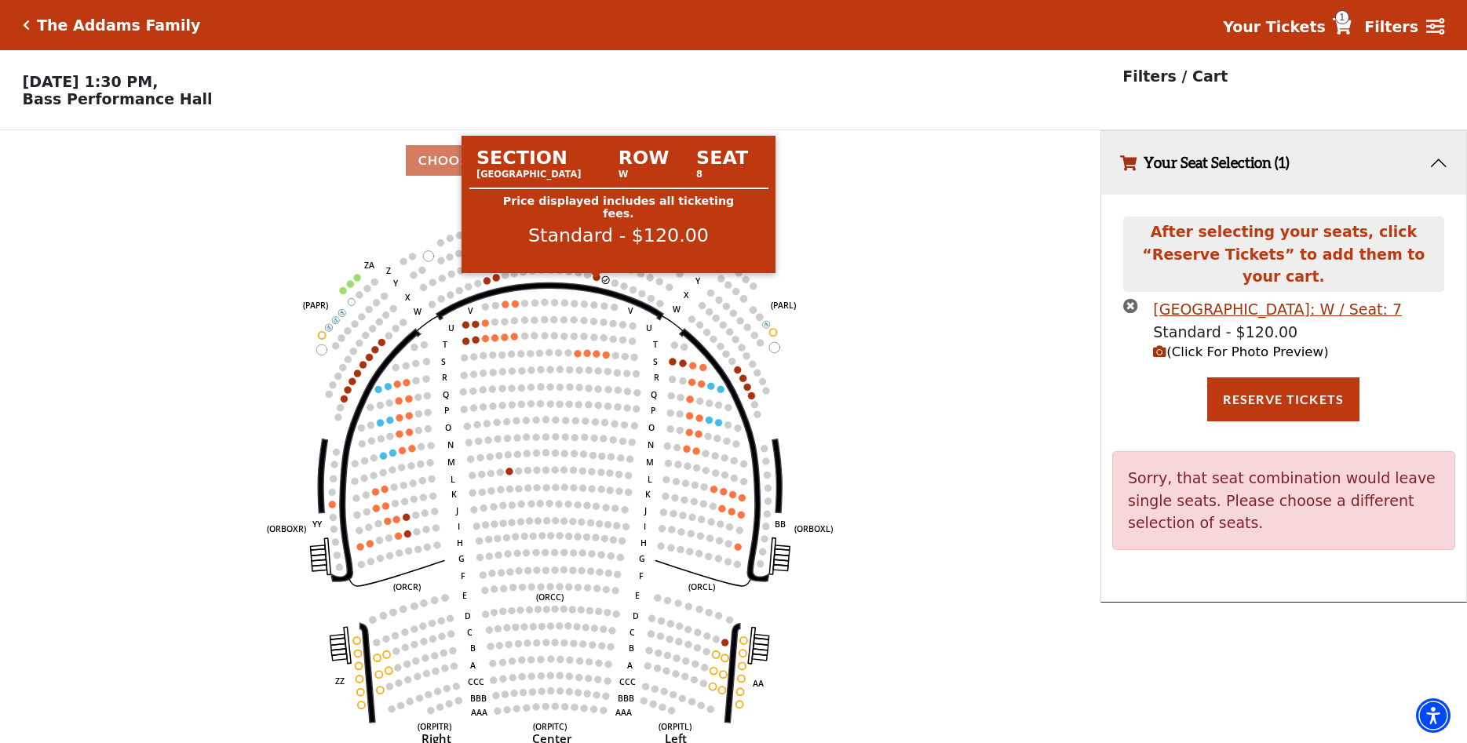
click at [596, 281] on circle at bounding box center [596, 277] width 7 height 7
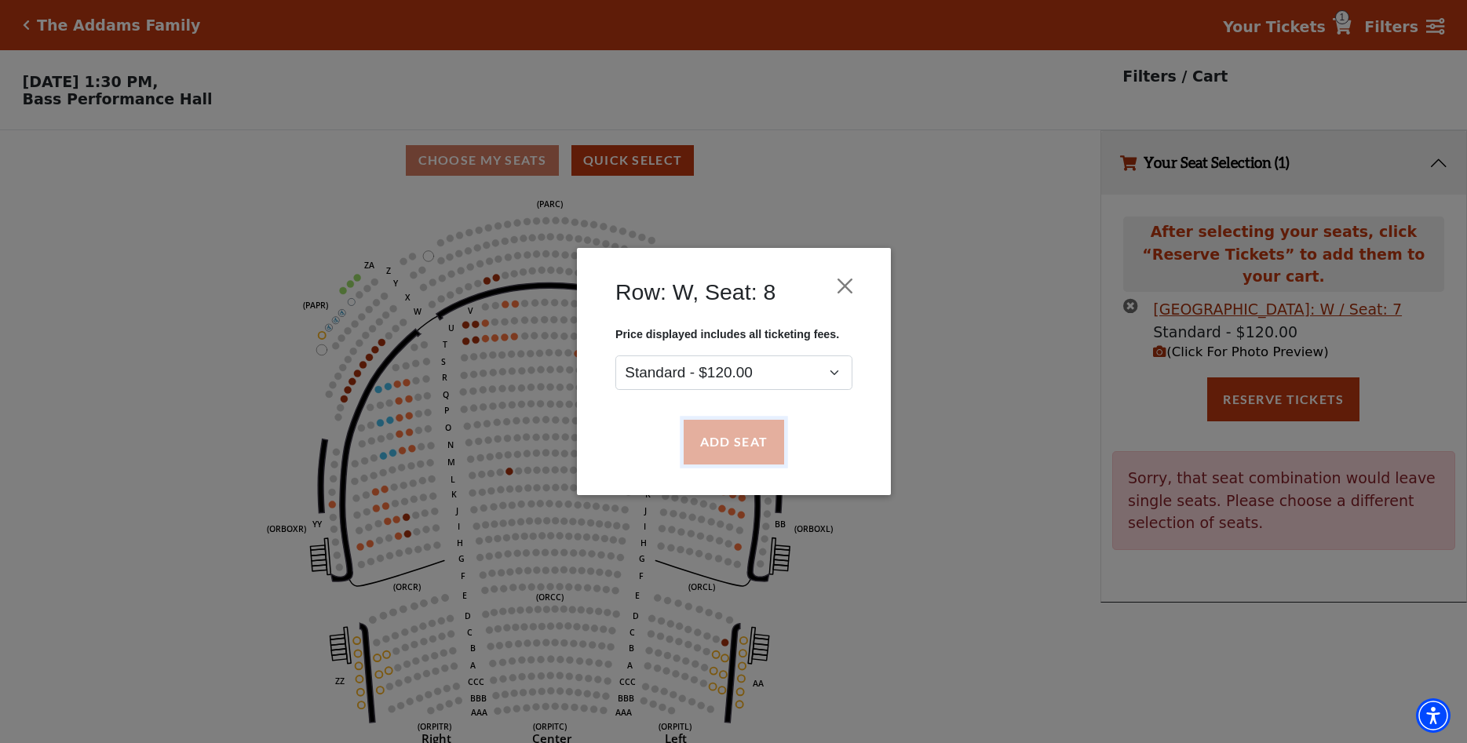
click at [711, 446] on button "Add Seat" at bounding box center [733, 443] width 100 height 44
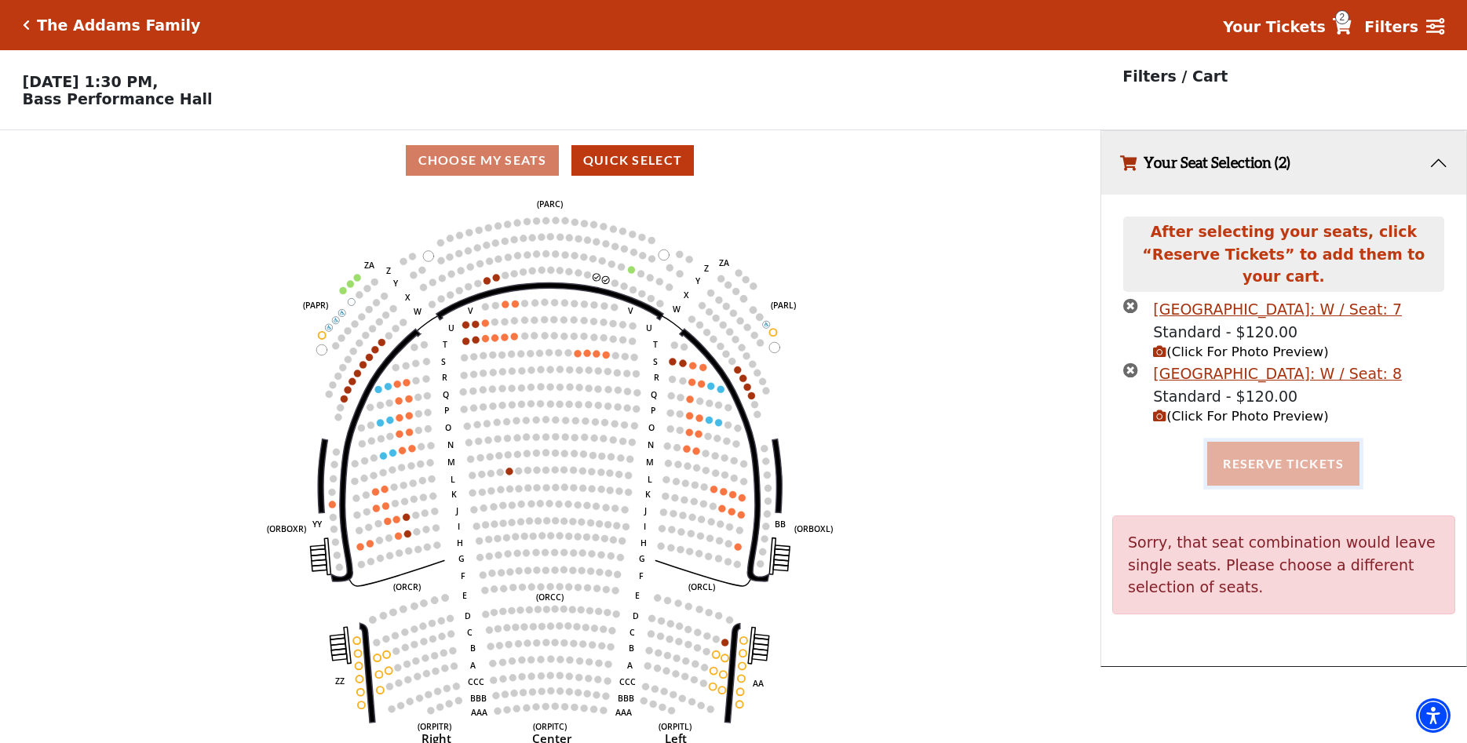
click at [1278, 452] on button "Reserve Tickets" at bounding box center [1283, 464] width 152 height 44
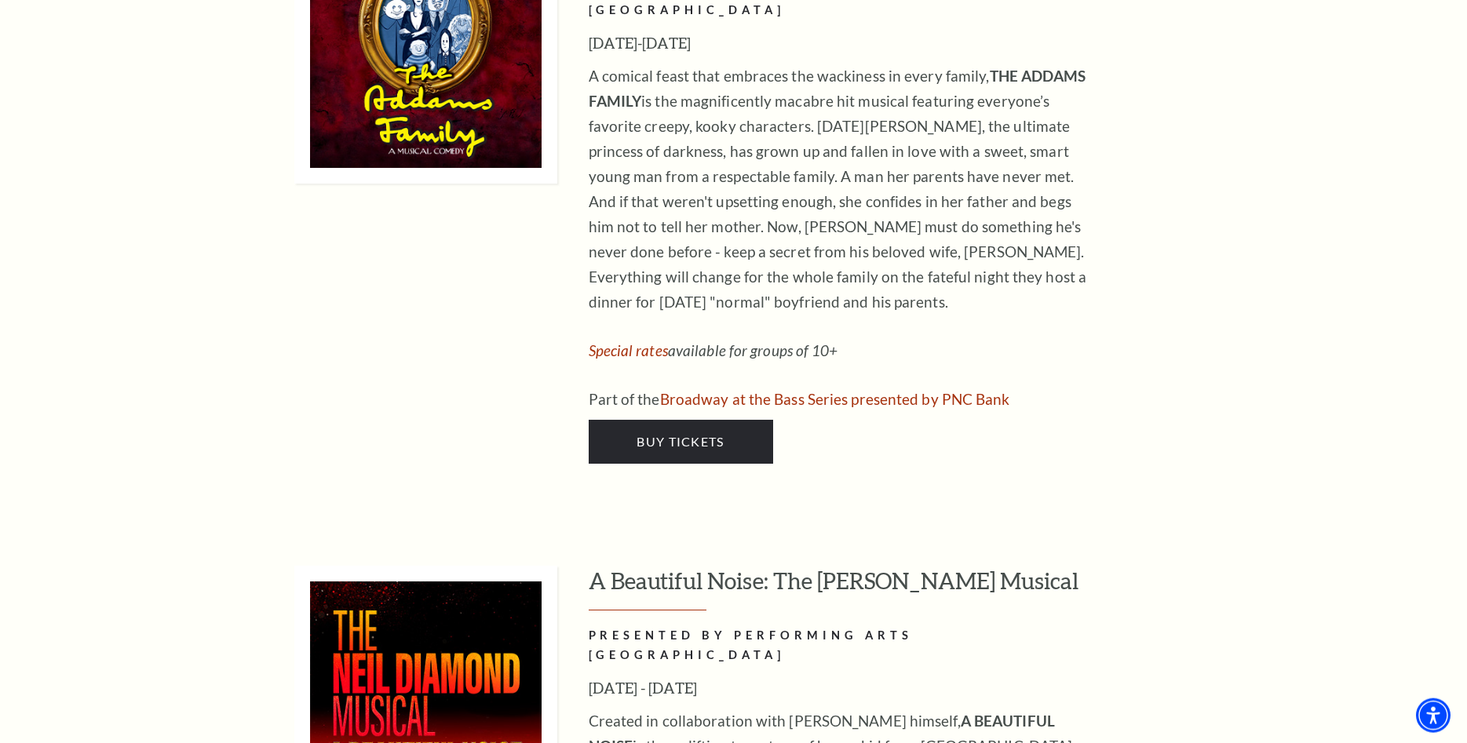
scroll to position [3760, 0]
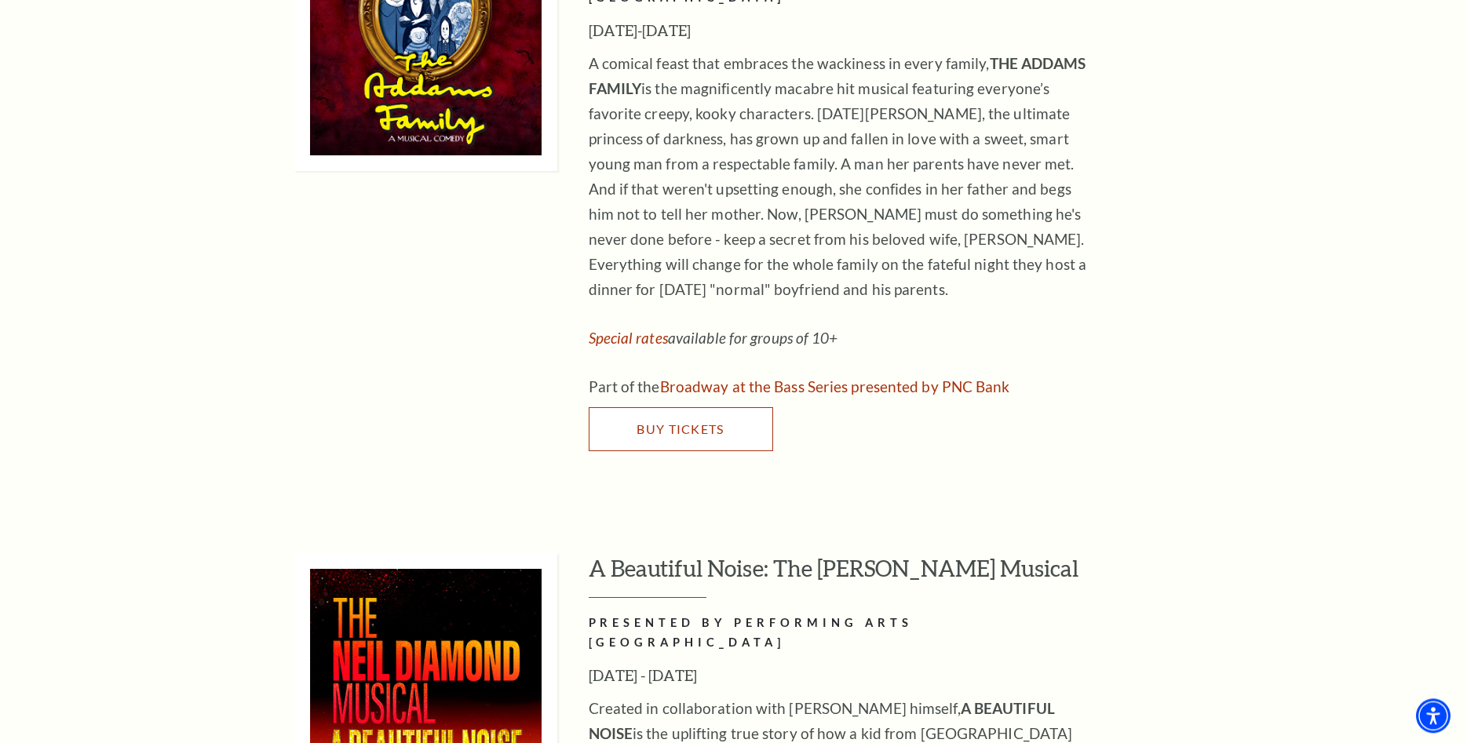
click at [722, 421] on span "Buy Tickets" at bounding box center [680, 428] width 87 height 15
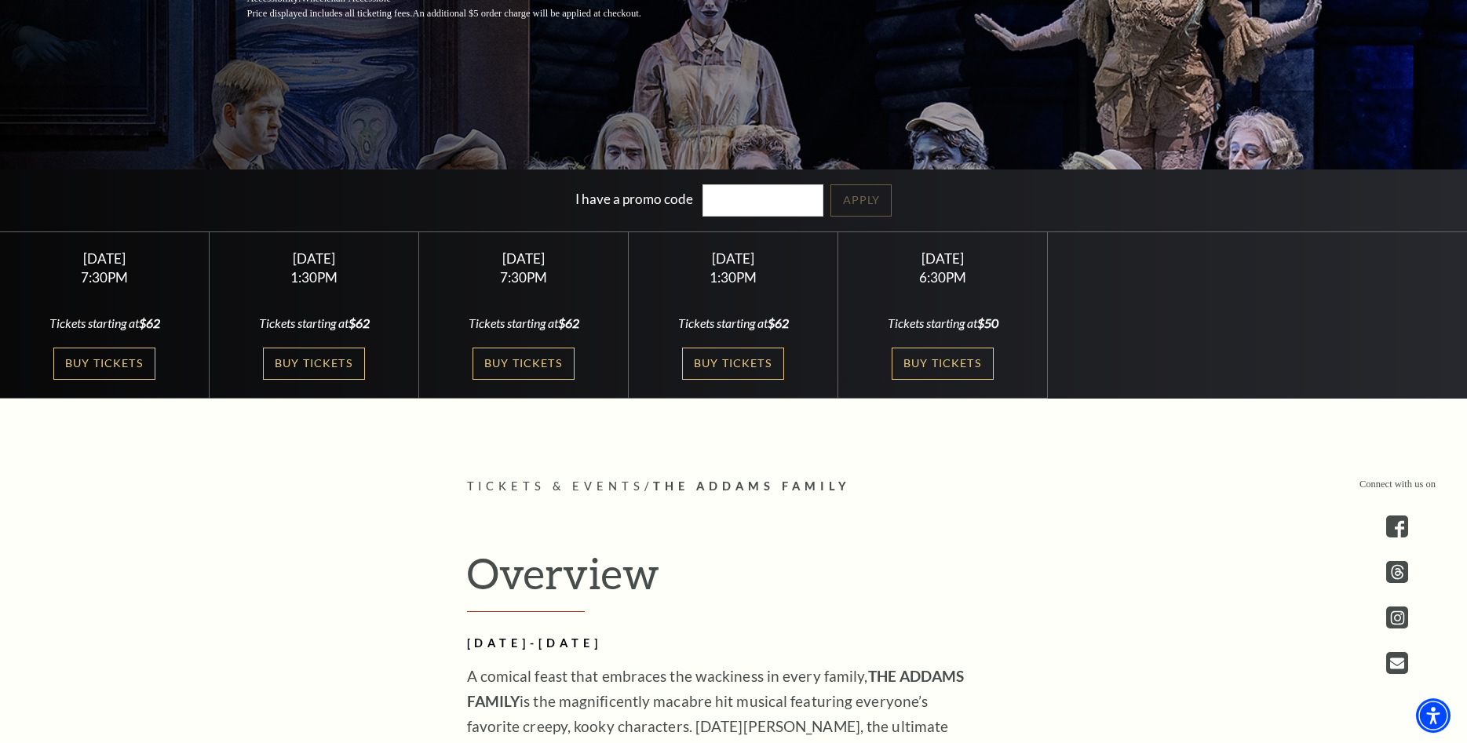
scroll to position [466, 0]
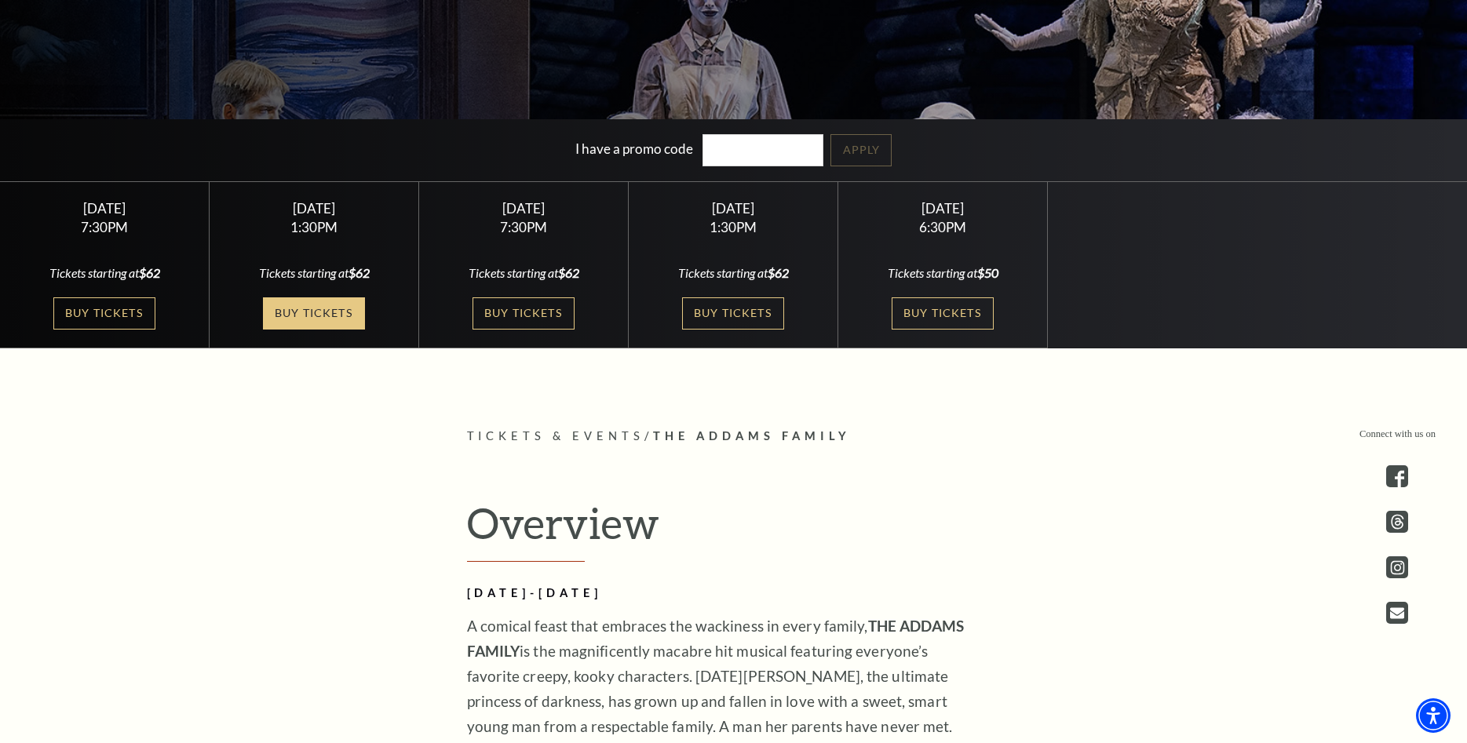
click at [312, 313] on link "Buy Tickets" at bounding box center [314, 313] width 102 height 32
click at [286, 314] on link "Buy Tickets" at bounding box center [314, 313] width 102 height 32
click at [315, 305] on link "Buy Tickets" at bounding box center [314, 313] width 102 height 32
click at [105, 319] on link "Buy Tickets" at bounding box center [104, 313] width 102 height 32
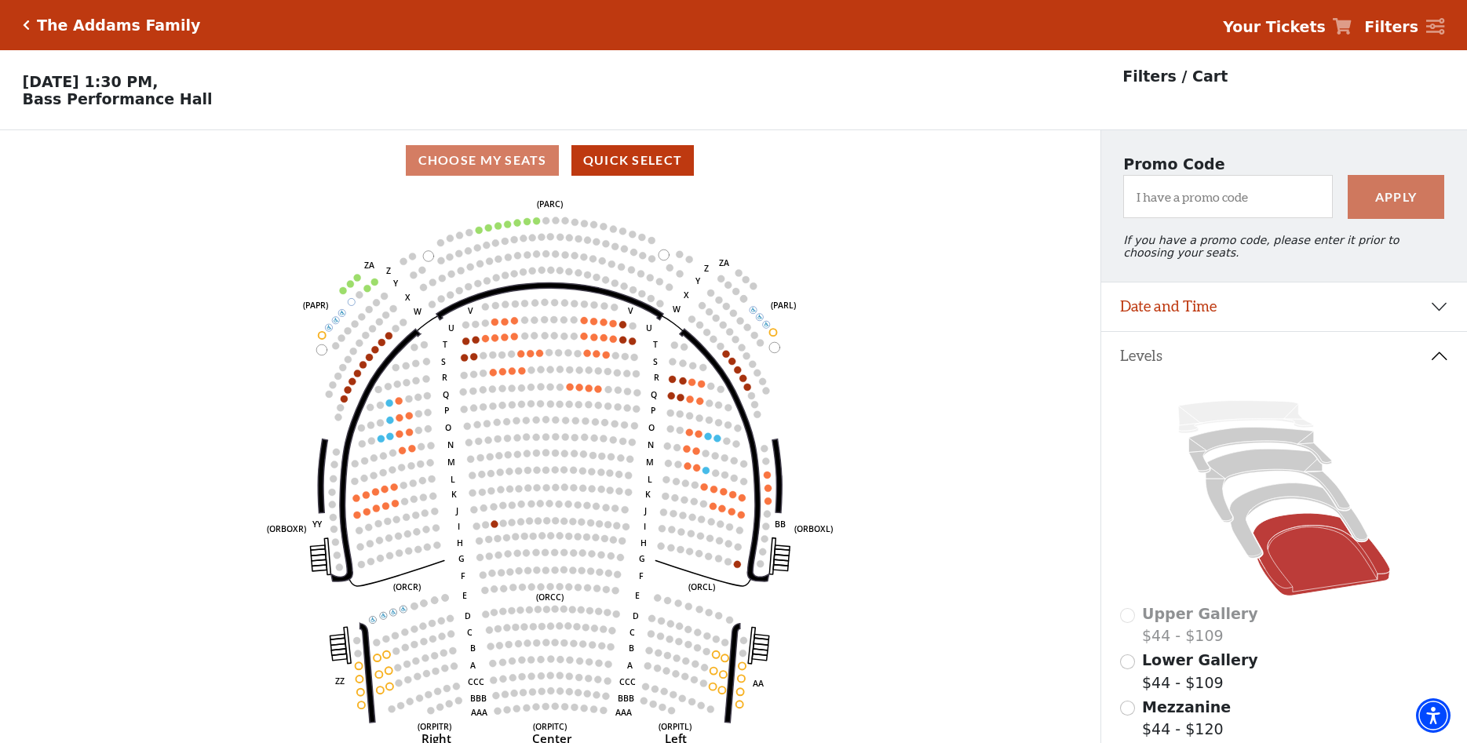
scroll to position [73, 0]
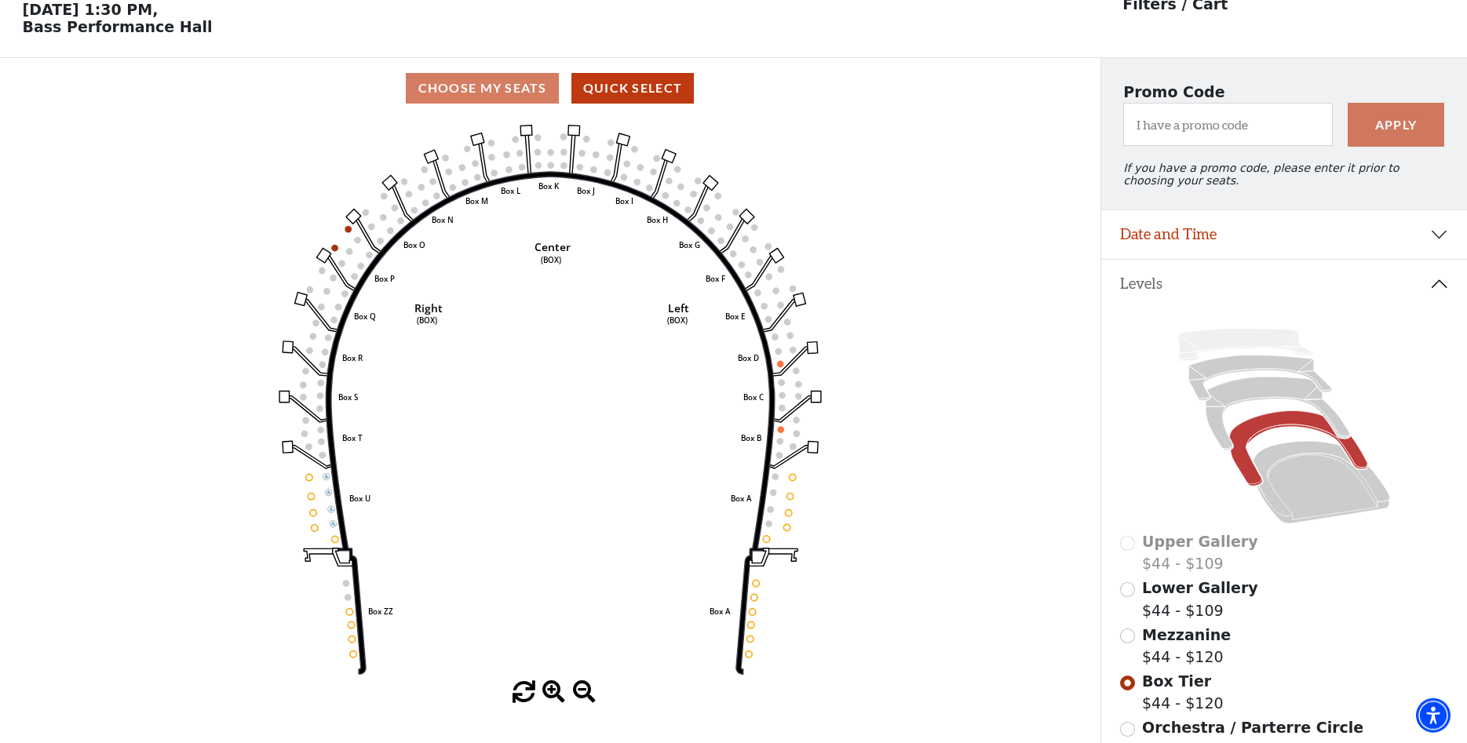
scroll to position [73, 0]
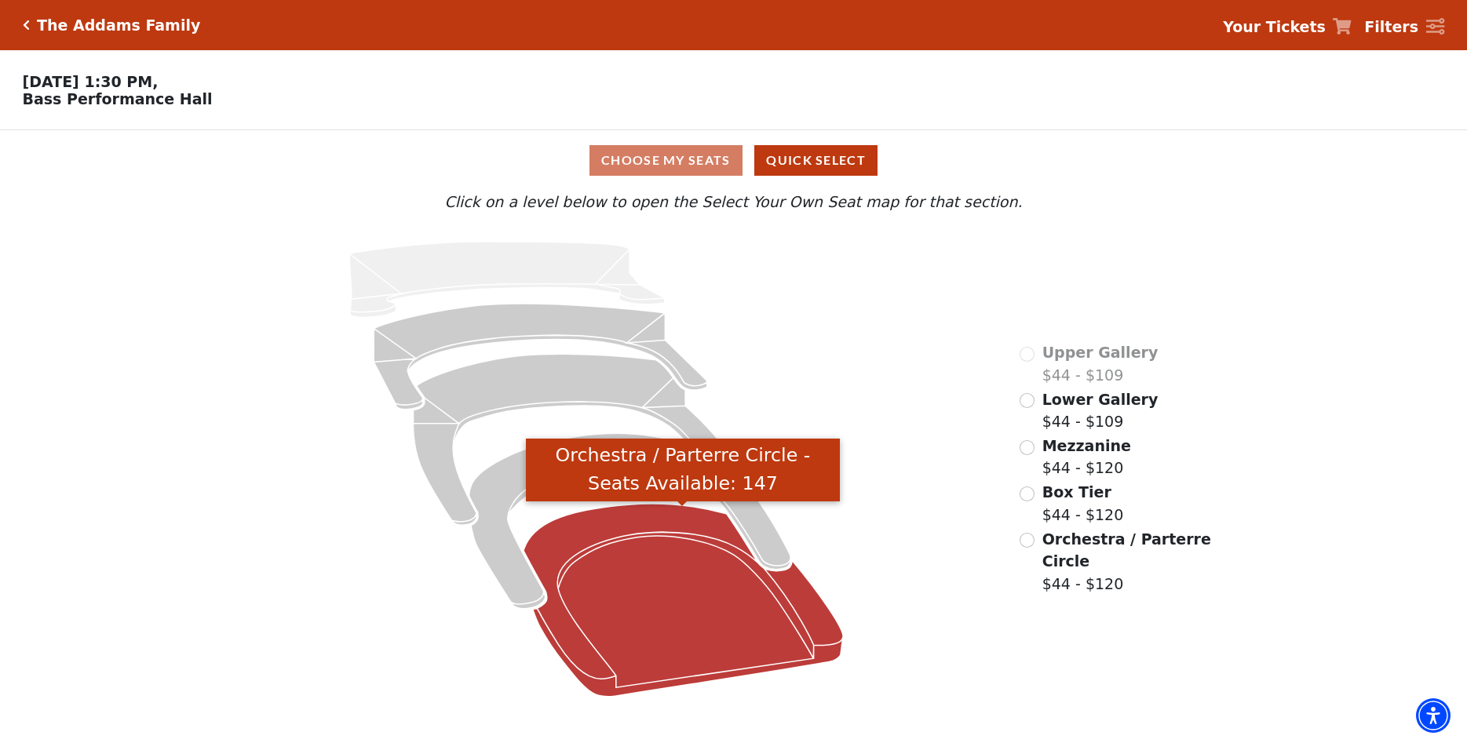
click at [678, 634] on icon "Orchestra / Parterre Circle - Seats Available: 147" at bounding box center [683, 600] width 319 height 193
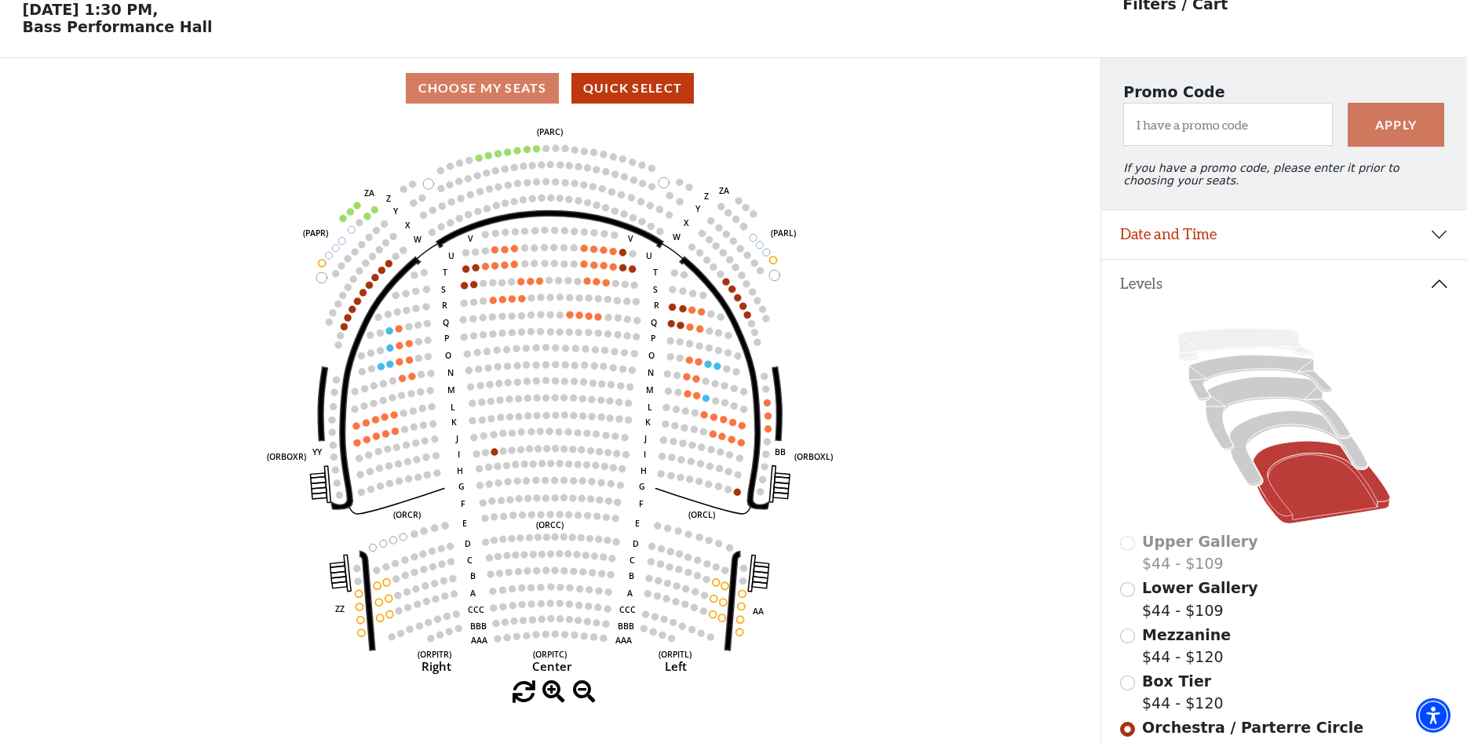
scroll to position [73, 0]
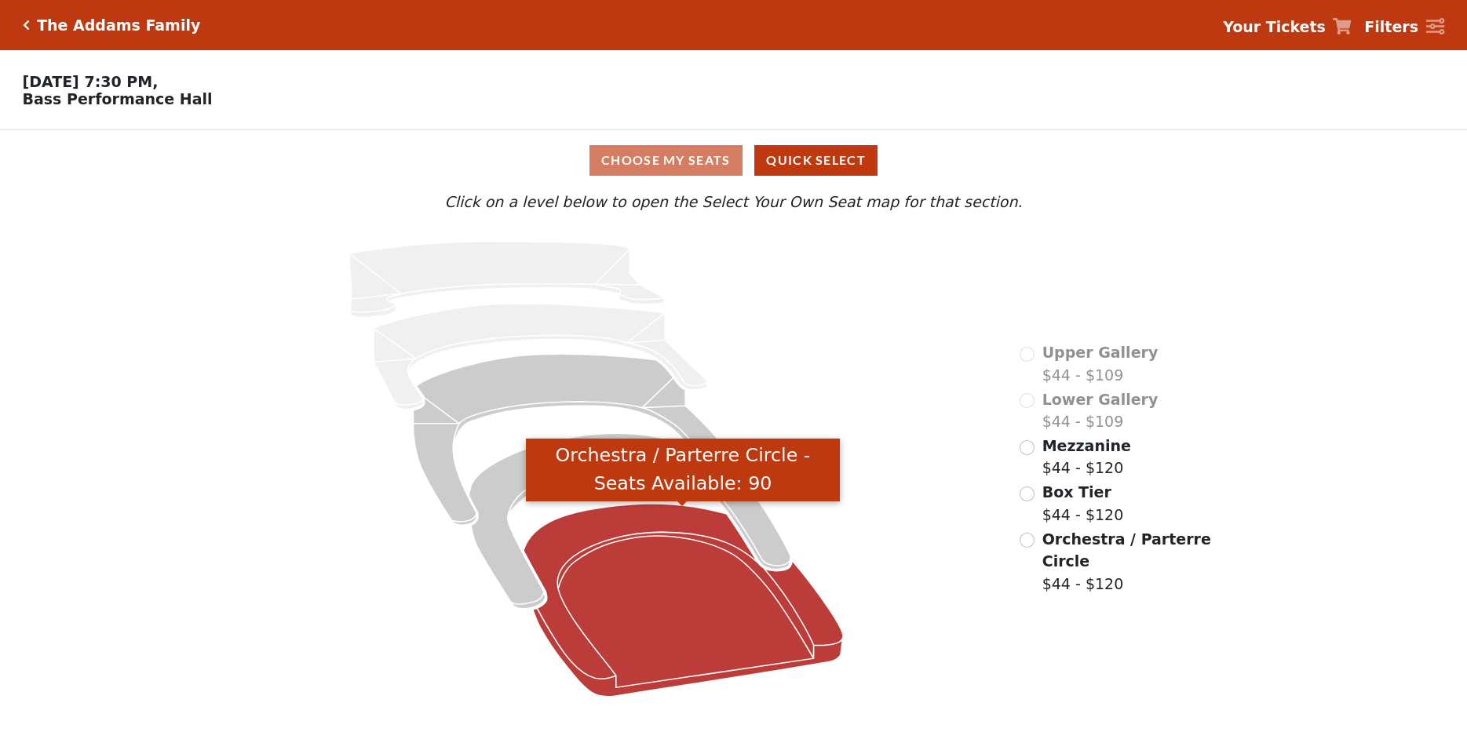
click at [611, 581] on icon "Orchestra / Parterre Circle - Seats Available: 90" at bounding box center [683, 600] width 319 height 193
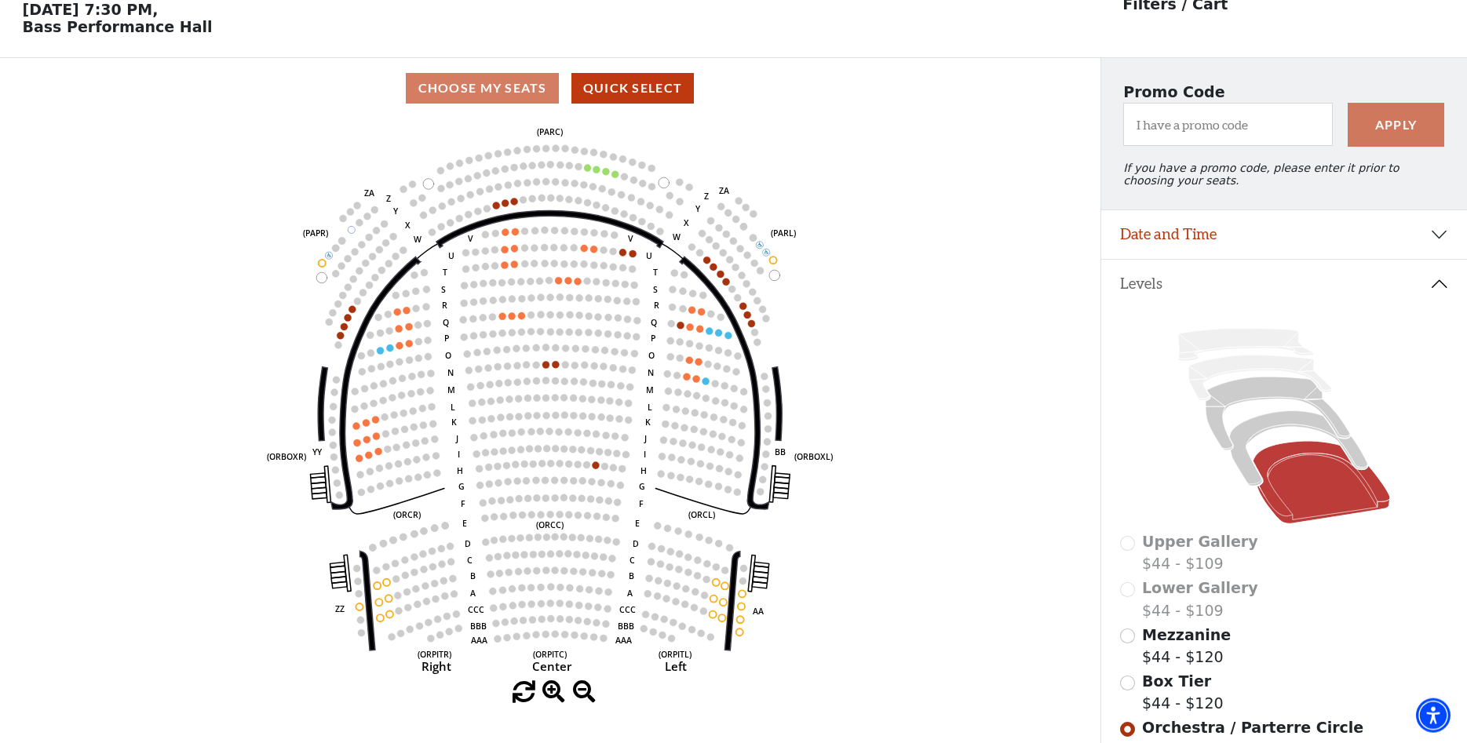
scroll to position [73, 0]
